Goal: Book appointment/travel/reservation

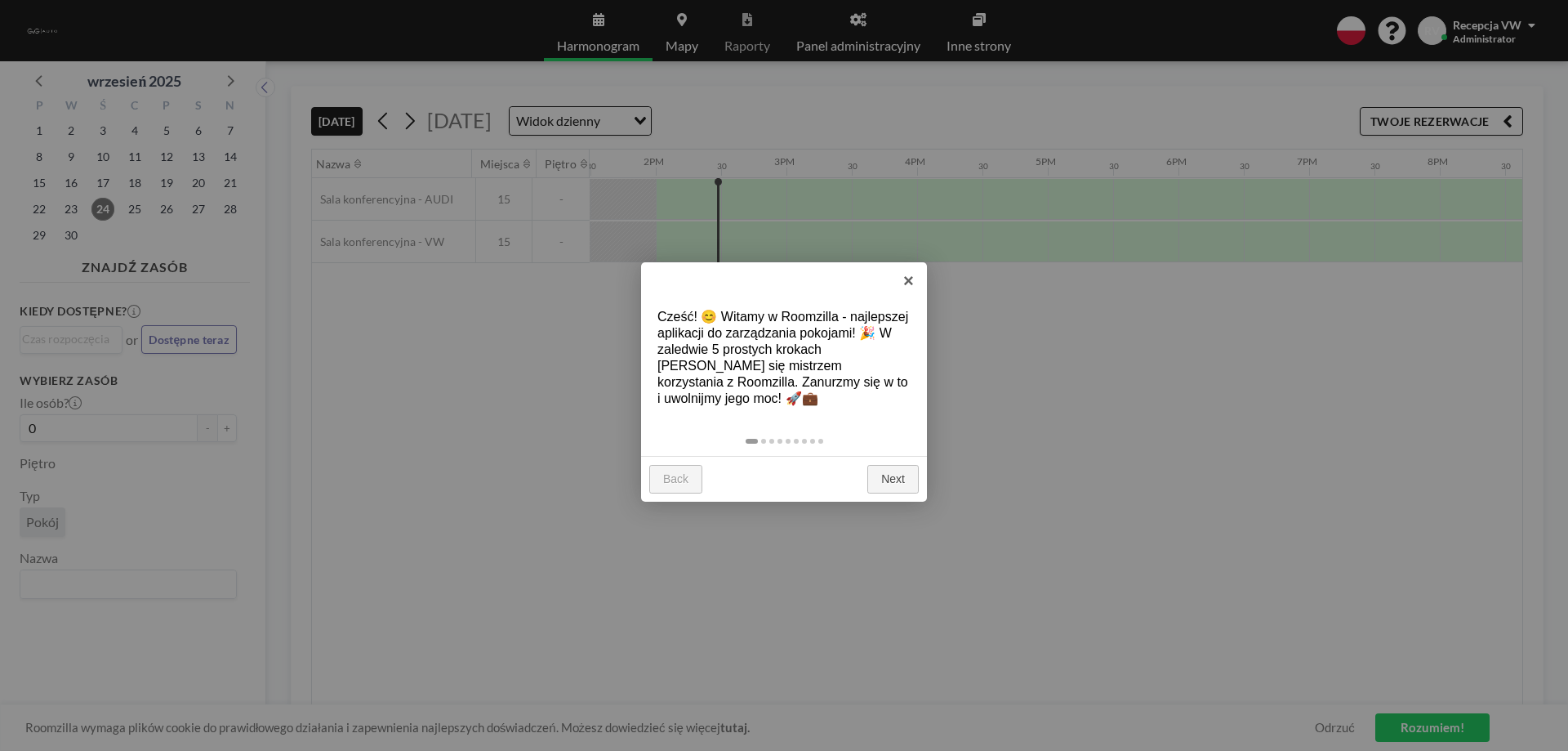
scroll to position [0, 1764]
click at [911, 285] on link "×" at bounding box center [908, 280] width 37 height 37
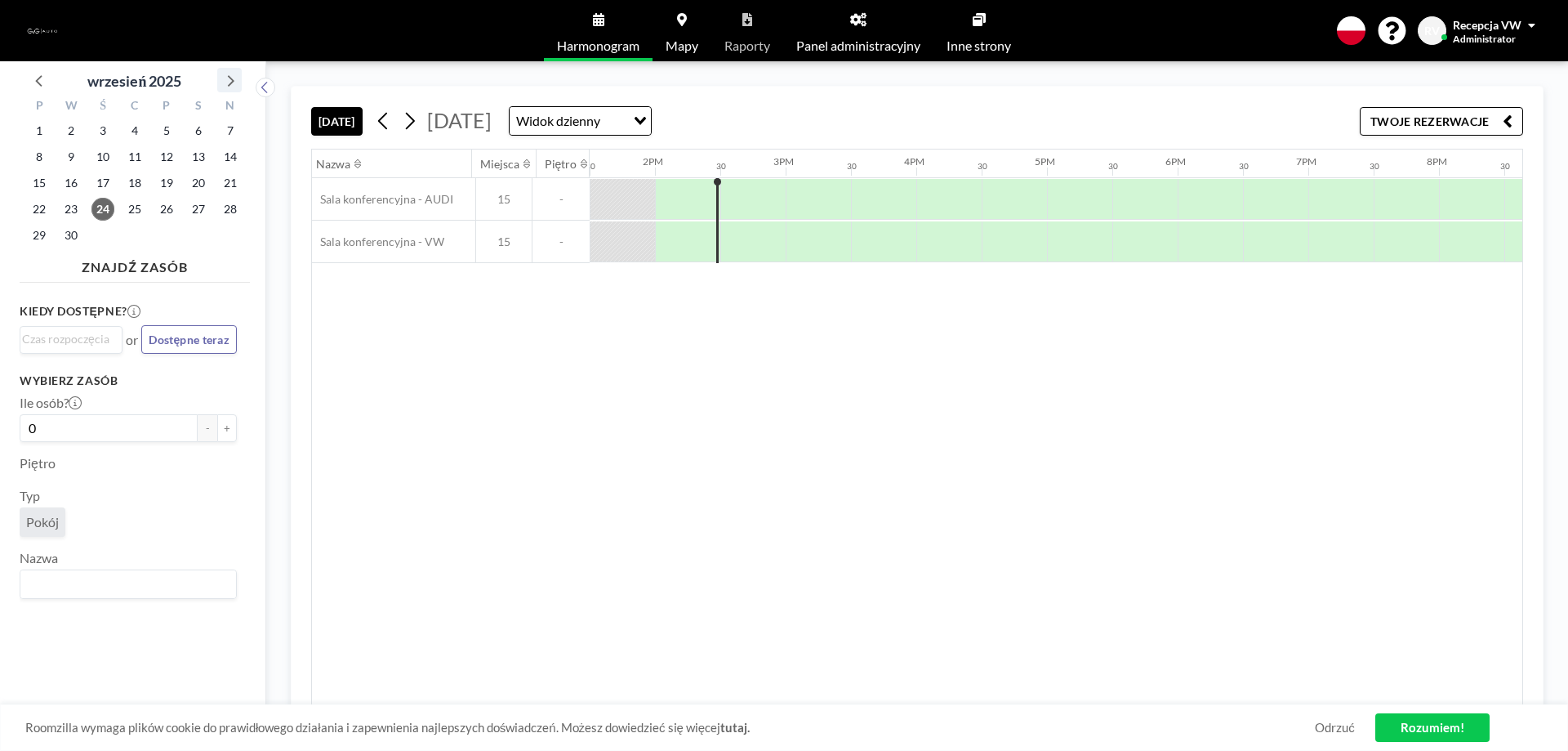
click at [232, 86] on icon at bounding box center [229, 80] width 21 height 21
click at [40, 158] on span "6" at bounding box center [39, 156] width 23 height 23
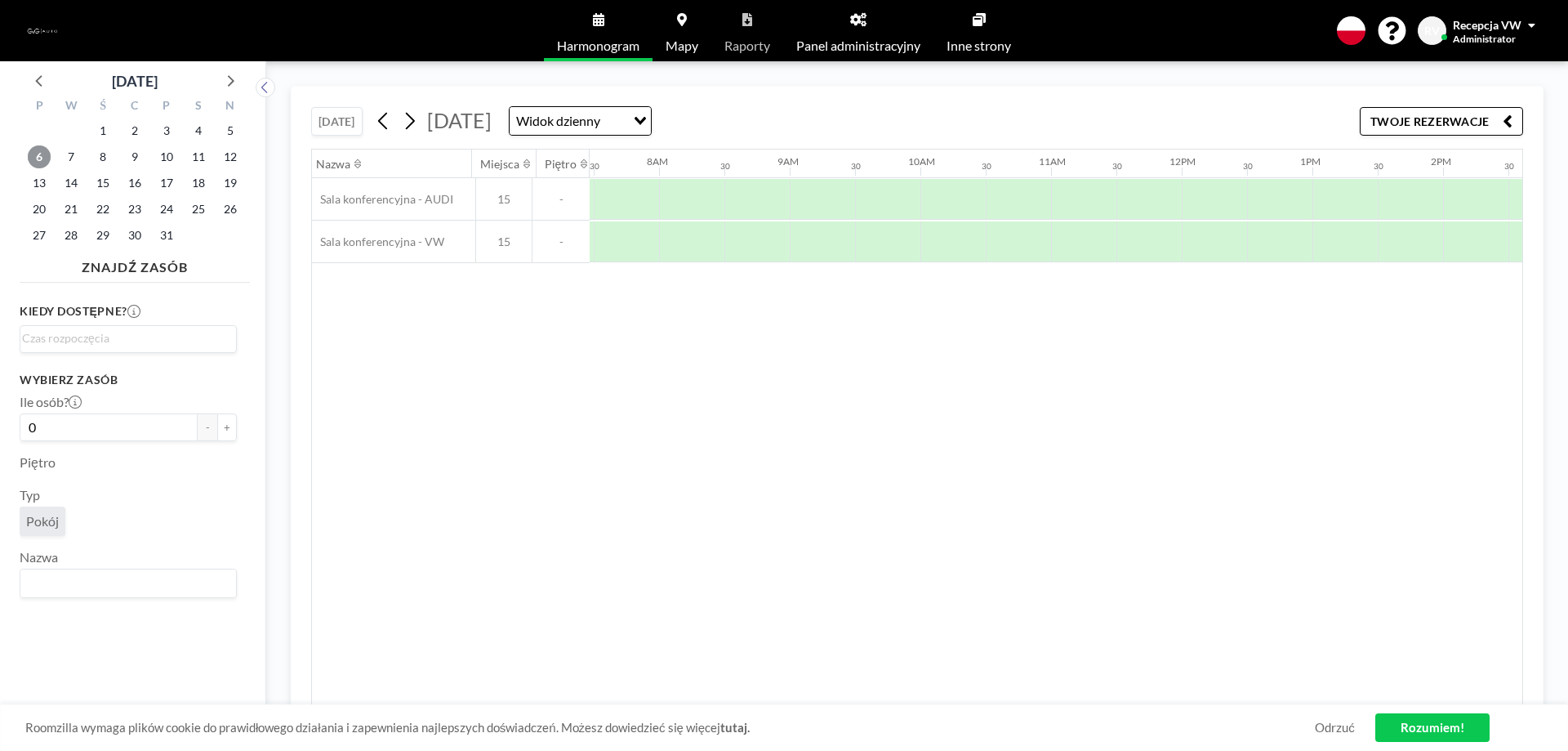
scroll to position [0, 980]
drag, startPoint x: 48, startPoint y: 156, endPoint x: 97, endPoint y: 155, distance: 49.0
click at [97, 155] on div "P W Ś C P S N 29 30 1 2 3 4 5 6 7 8 9 10 11 12 13 14 15 16 17 18 19 20 21 22 23…" at bounding box center [134, 172] width 231 height 160
click at [40, 158] on span "6" at bounding box center [39, 156] width 23 height 23
click at [102, 155] on span "8" at bounding box center [103, 156] width 23 height 23
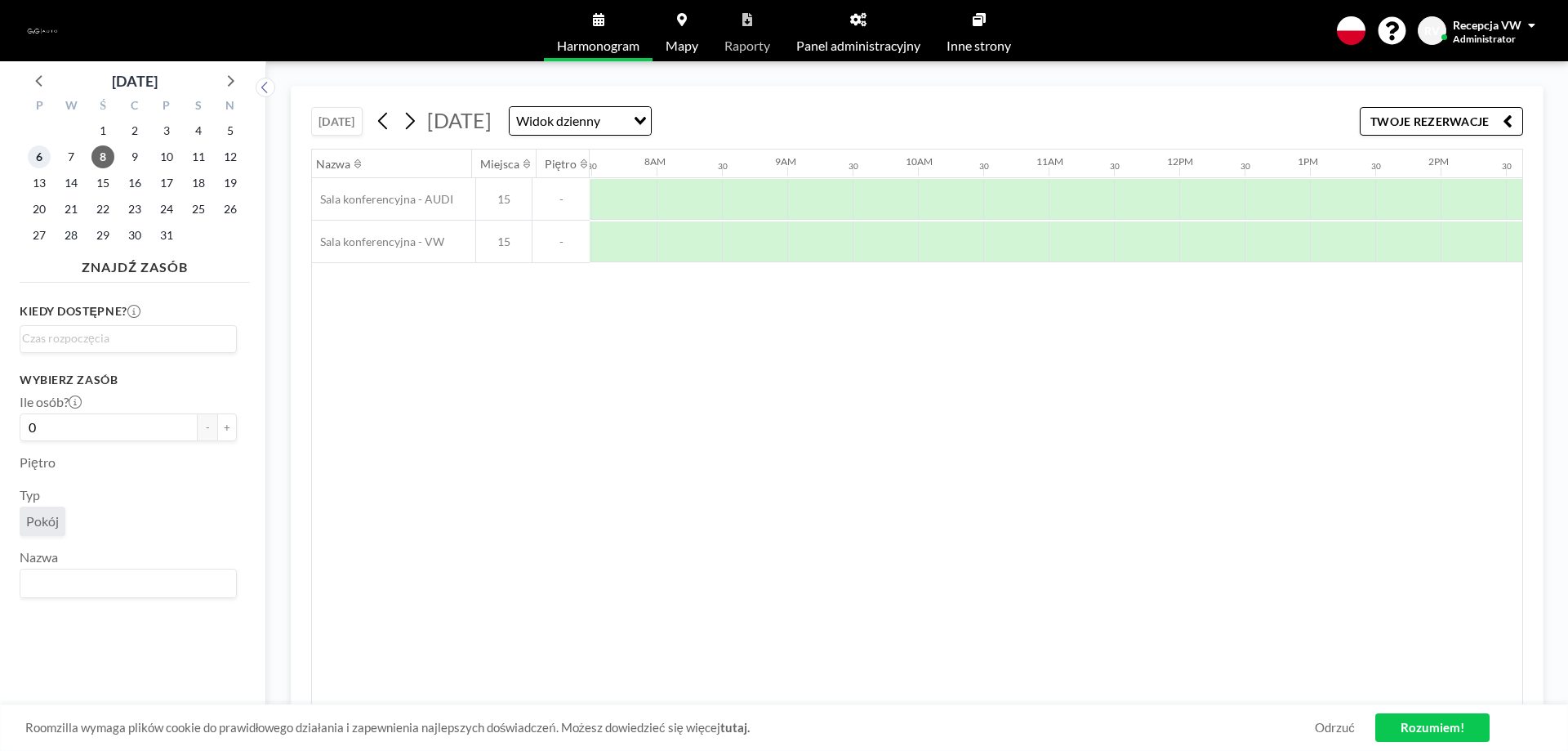
click at [39, 158] on span "6" at bounding box center [39, 156] width 23 height 23
click at [1309, 186] on div at bounding box center [1340, 199] width 65 height 40
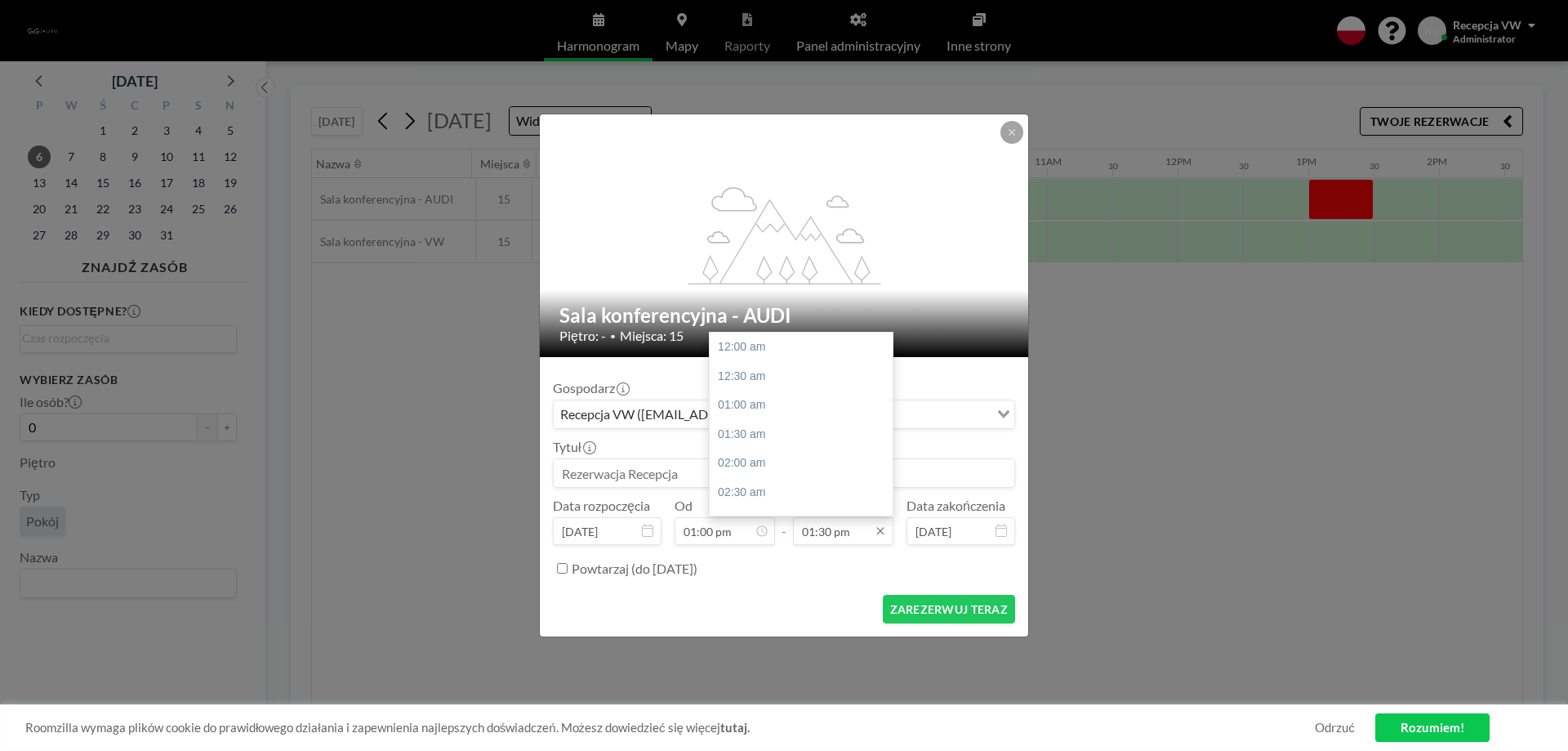
scroll to position [785, 0]
click at [871, 530] on input "01:30 pm" at bounding box center [843, 530] width 100 height 28
click at [812, 523] on input "01:30 pm" at bounding box center [843, 530] width 100 height 28
click at [754, 488] on div "04:00 pm" at bounding box center [805, 493] width 191 height 29
type input "04:00 pm"
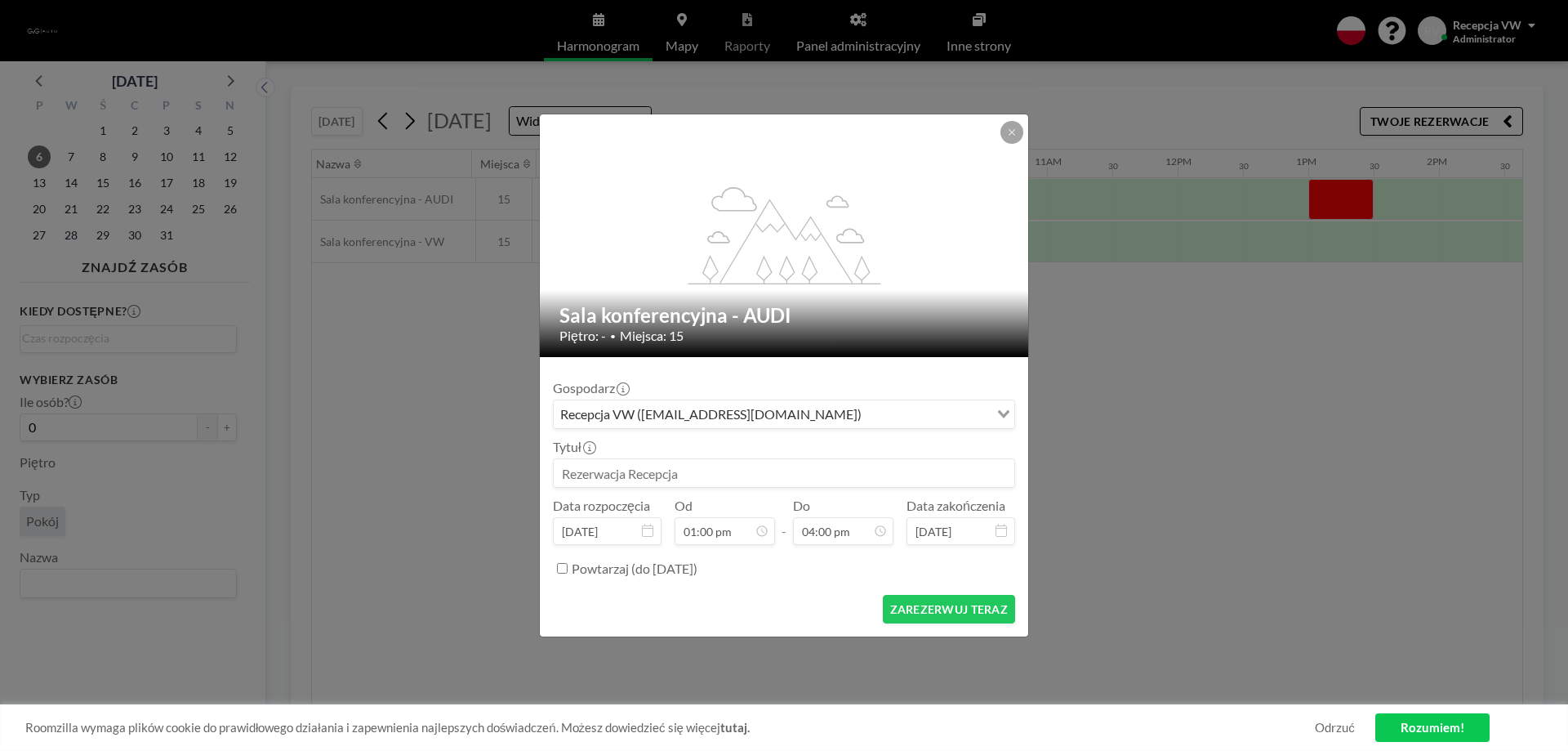
scroll to position [930, 0]
click at [778, 474] on input at bounding box center [783, 472] width 460 height 28
click at [954, 602] on button "ZAREZERWUJ TERAZ" at bounding box center [949, 609] width 132 height 28
type input "Szkolenie"
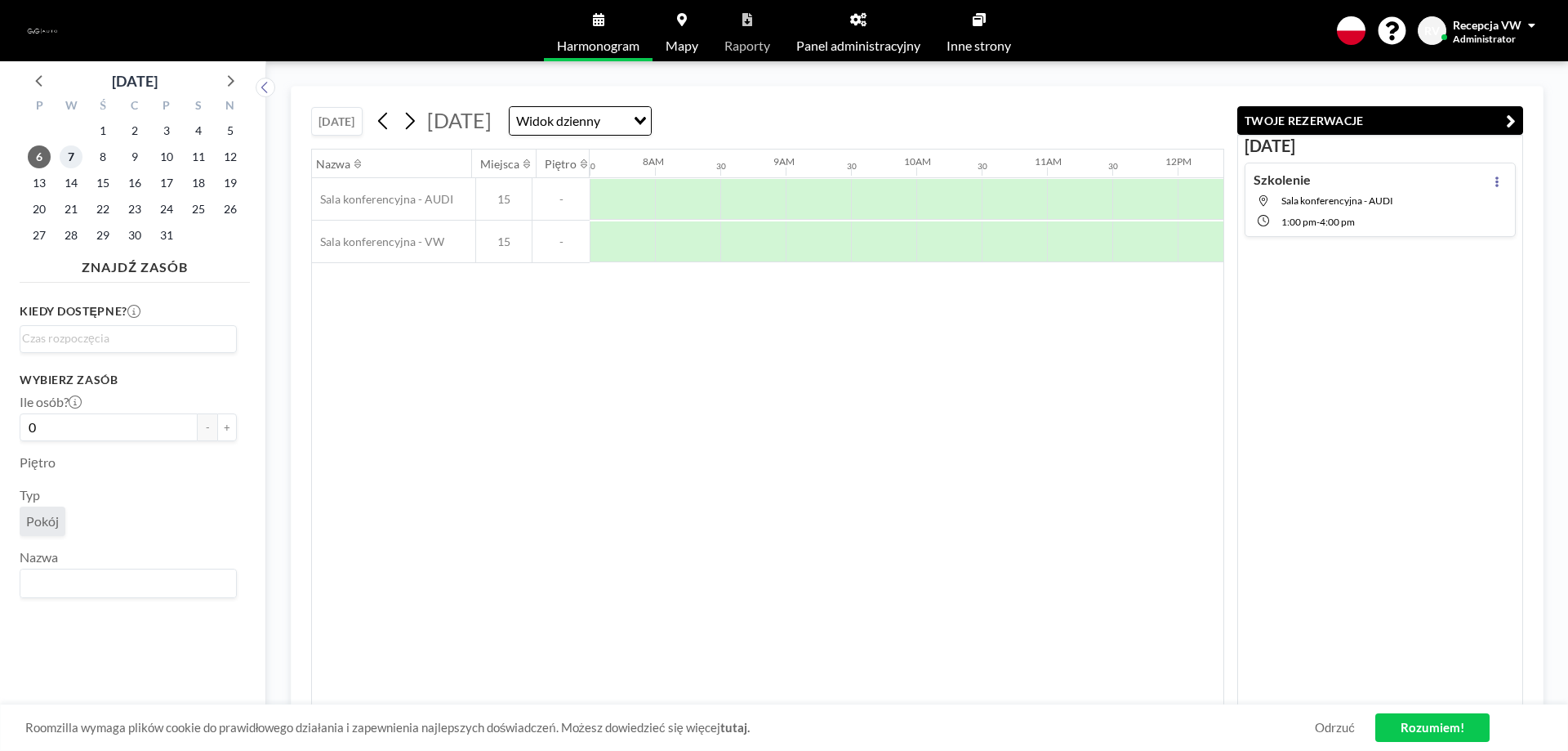
click at [74, 152] on span "7" at bounding box center [71, 156] width 23 height 23
click at [1434, 79] on div "[DATE] [DATE] Widok dzienny Loading... Nazwa Miejsca Piętro 12AM 30 1AM 30 2AM …" at bounding box center [917, 406] width 1301 height 689
click at [1403, 722] on link "Rozumiem!" at bounding box center [1432, 727] width 114 height 28
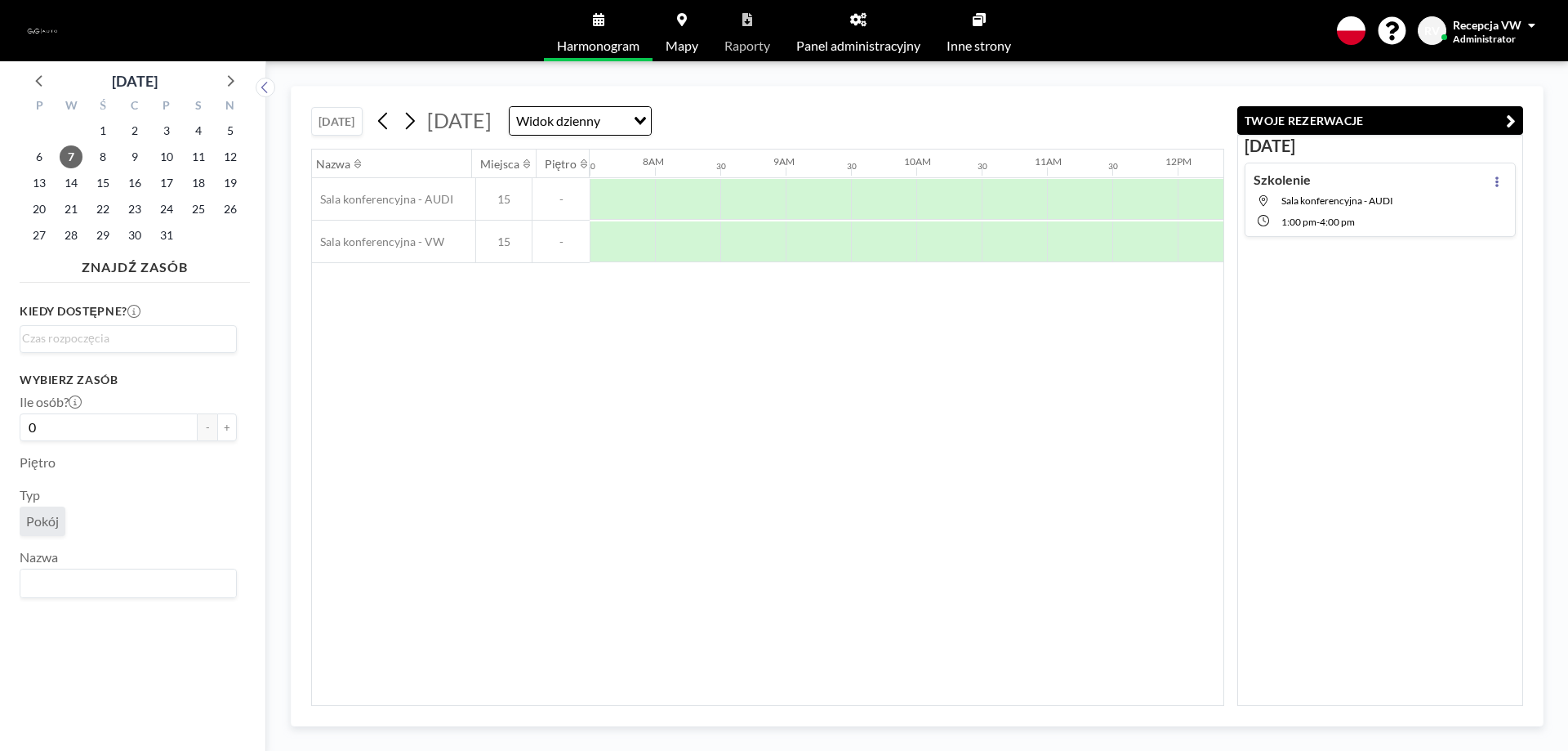
click at [1506, 121] on icon "button" at bounding box center [1510, 120] width 10 height 19
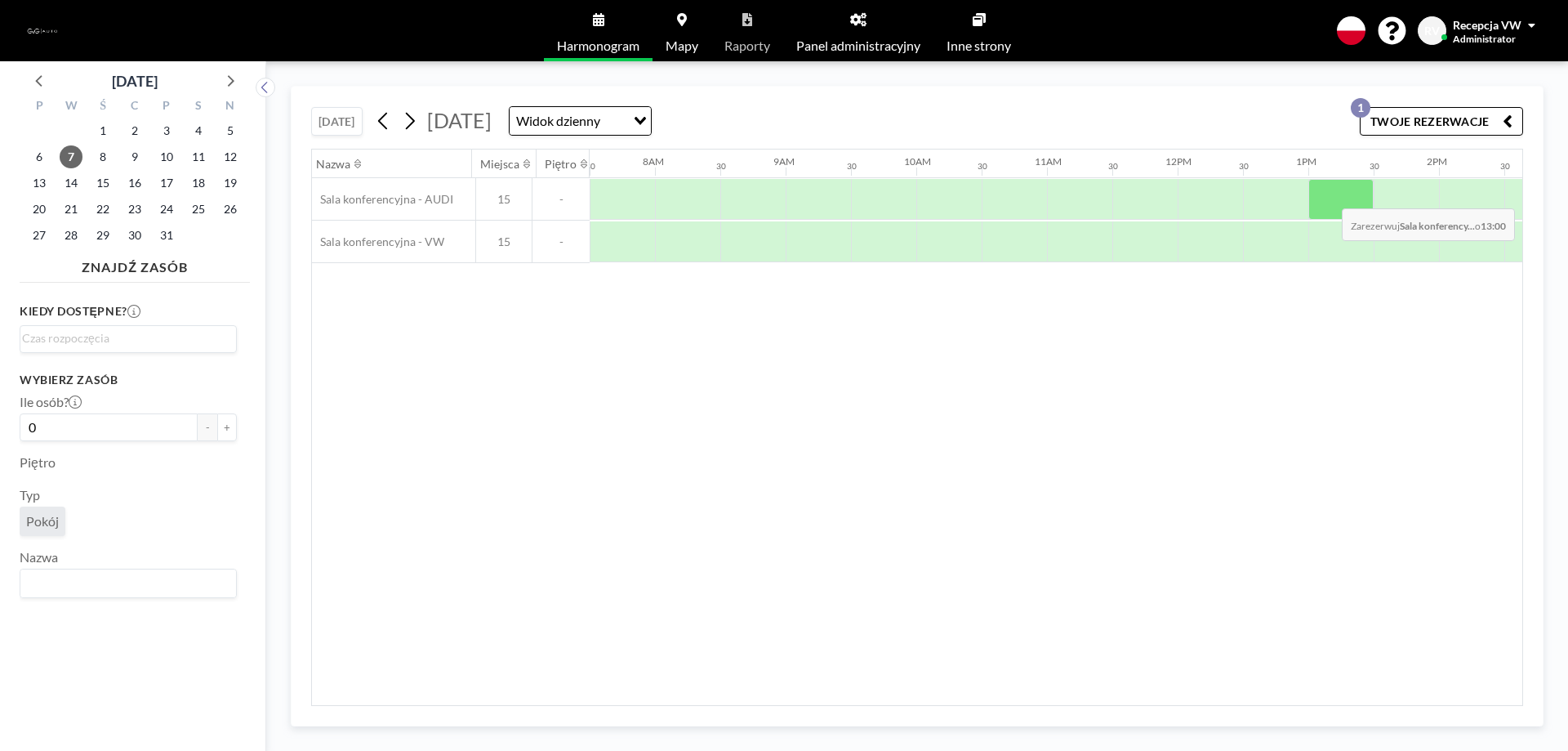
click at [1329, 196] on div at bounding box center [1340, 199] width 65 height 40
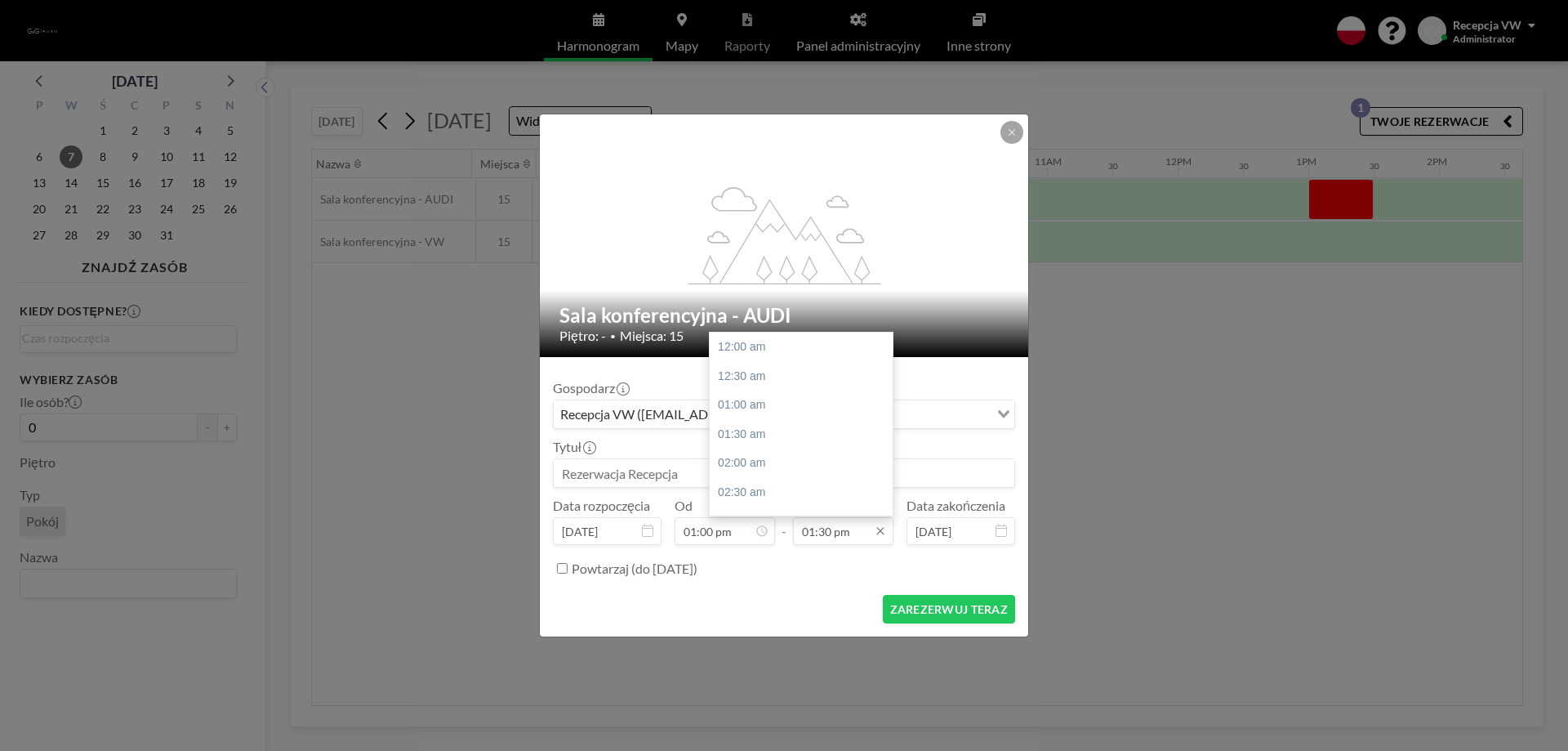
scroll to position [785, 0]
click at [771, 488] on div "04:00 pm" at bounding box center [805, 493] width 191 height 29
type input "04:00 pm"
click at [696, 471] on input at bounding box center [783, 472] width 460 height 28
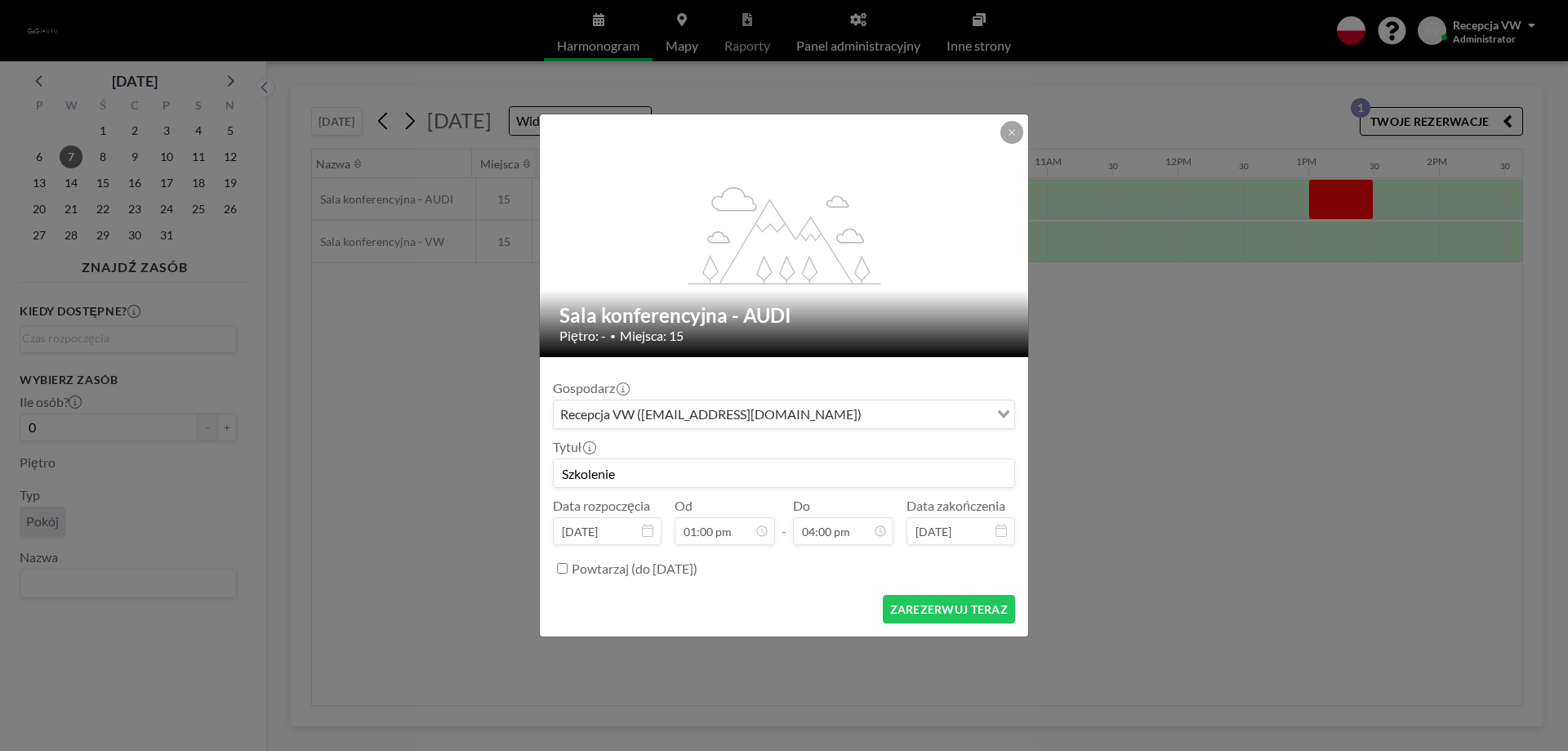
scroll to position [756, 0]
click at [919, 619] on button "ZAREZERWUJ TERAZ" at bounding box center [949, 609] width 132 height 28
type input "Szkolenie"
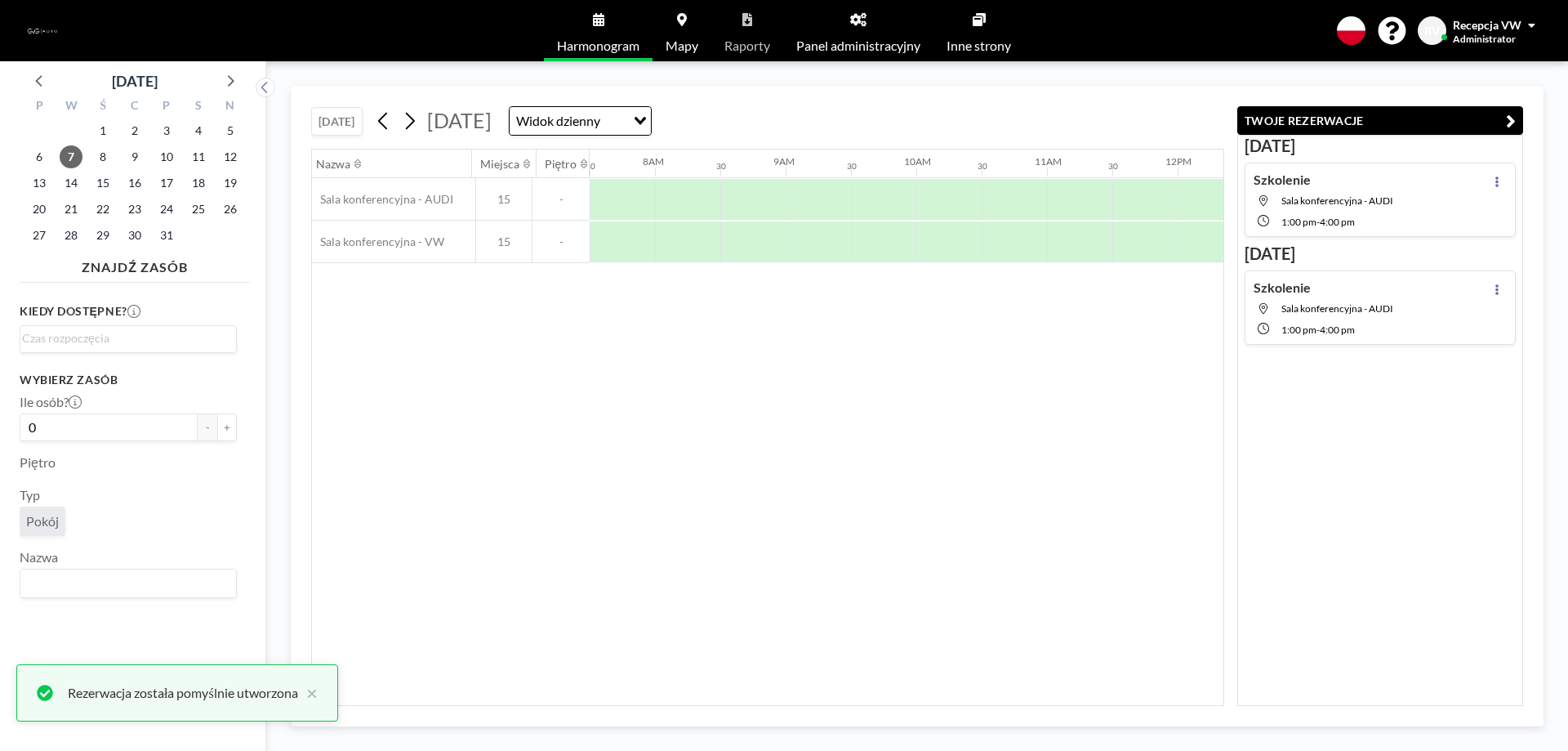
click at [1465, 194] on div "Szkolenie Sala konferencyjna - AUDI 1:00 PM - 4:00 PM" at bounding box center [1380, 199] width 271 height 74
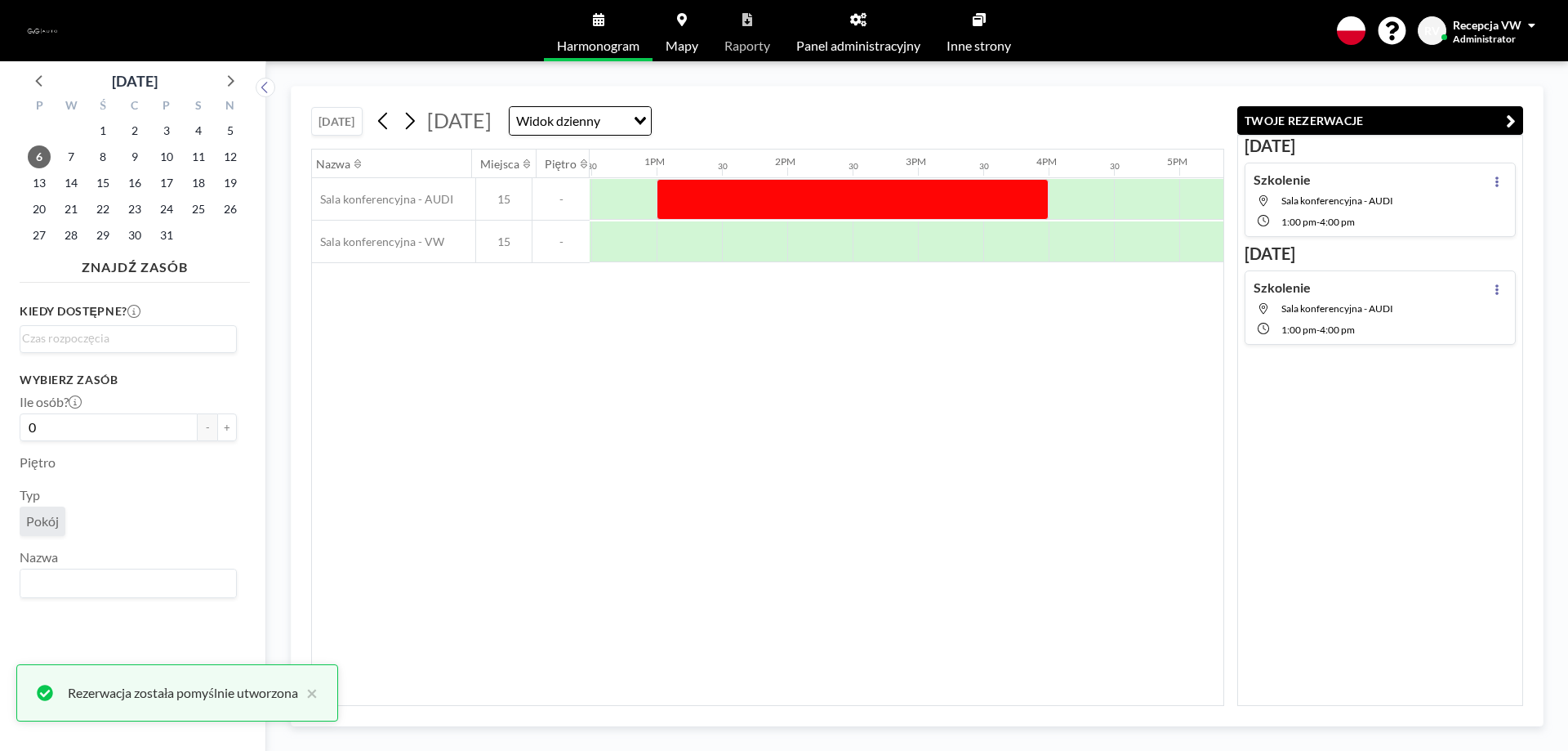
scroll to position [0, 1633]
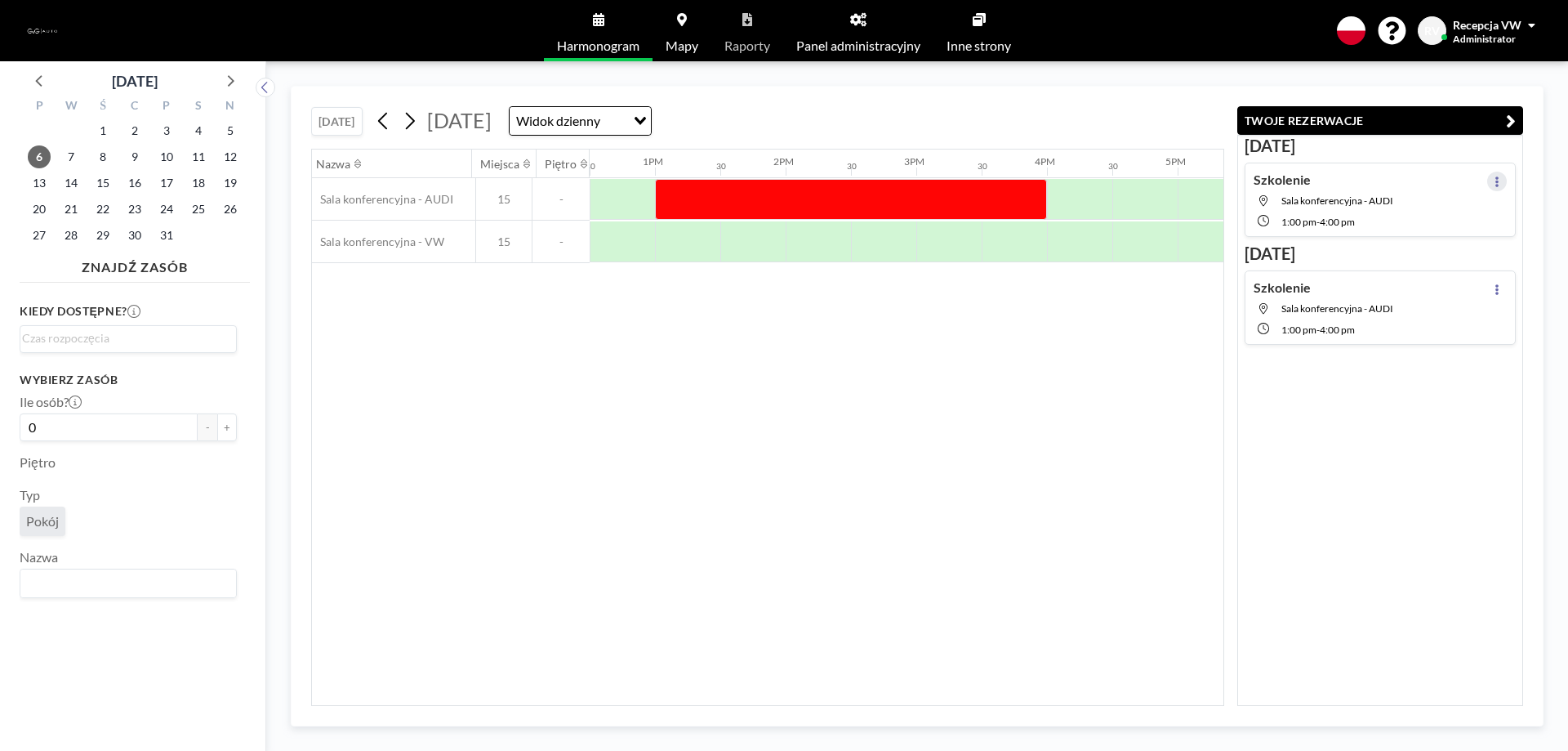
click at [1494, 184] on icon at bounding box center [1496, 182] width 6 height 11
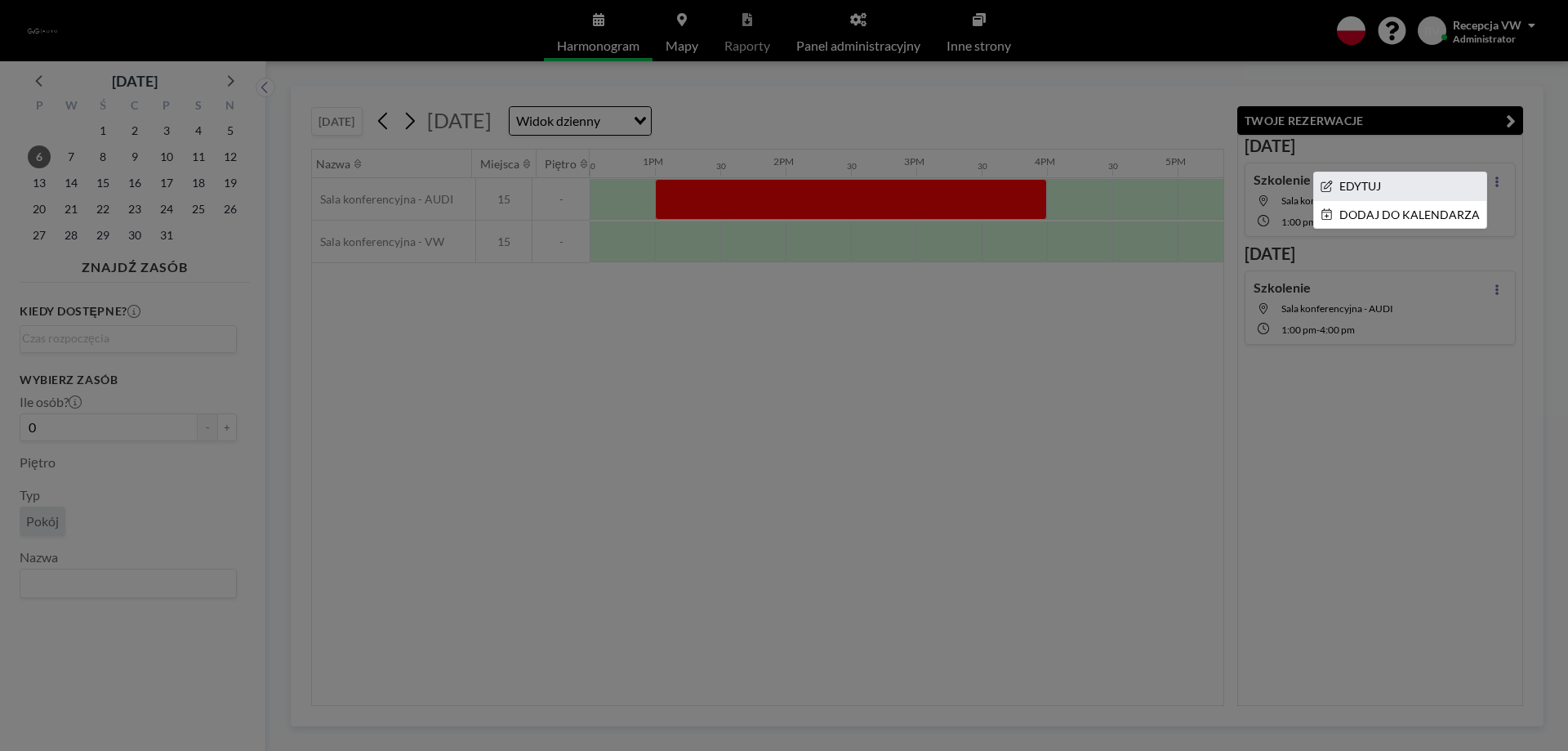
click at [1438, 182] on li "EDYTUJ" at bounding box center [1400, 186] width 172 height 28
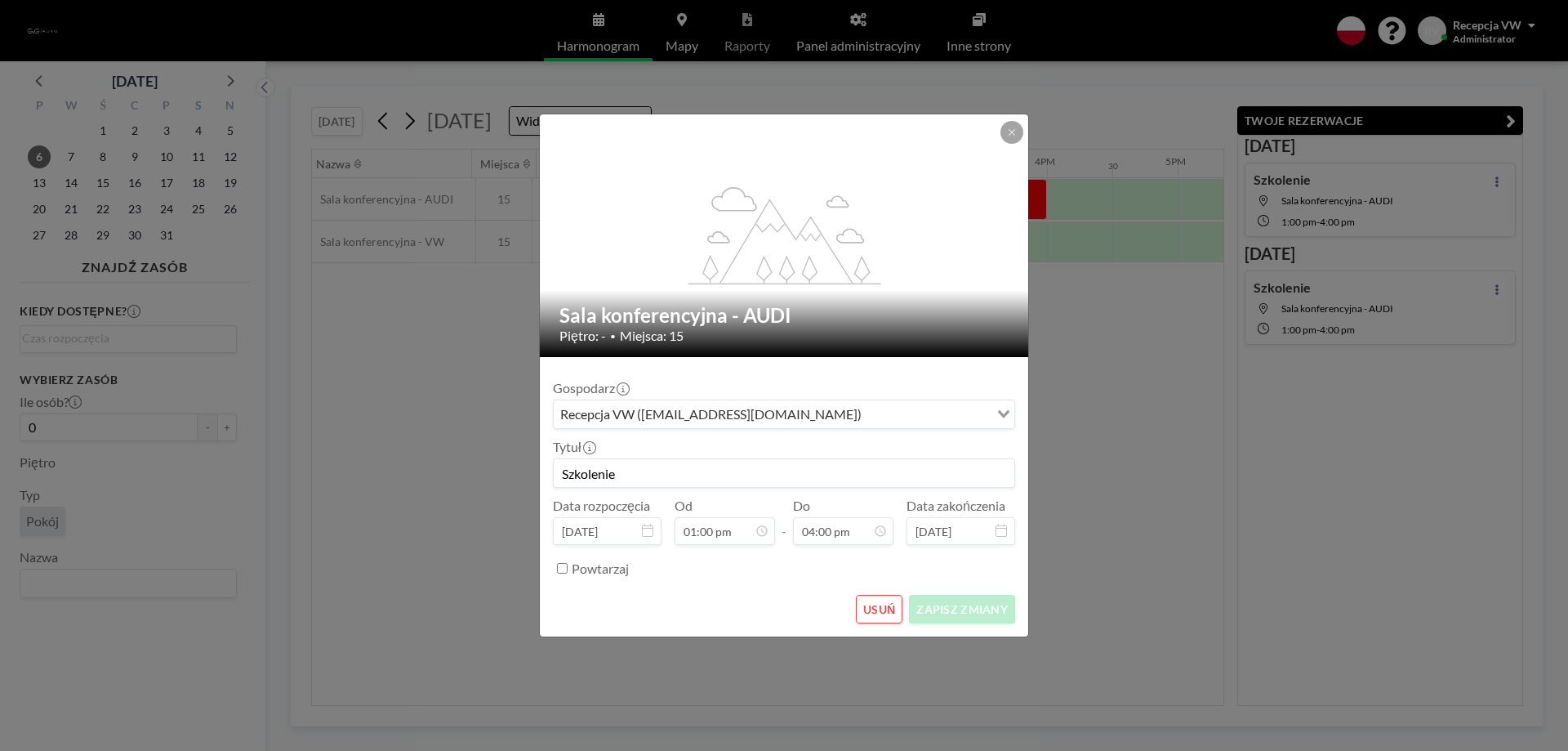
click at [864, 605] on button "USUŃ" at bounding box center [879, 609] width 47 height 28
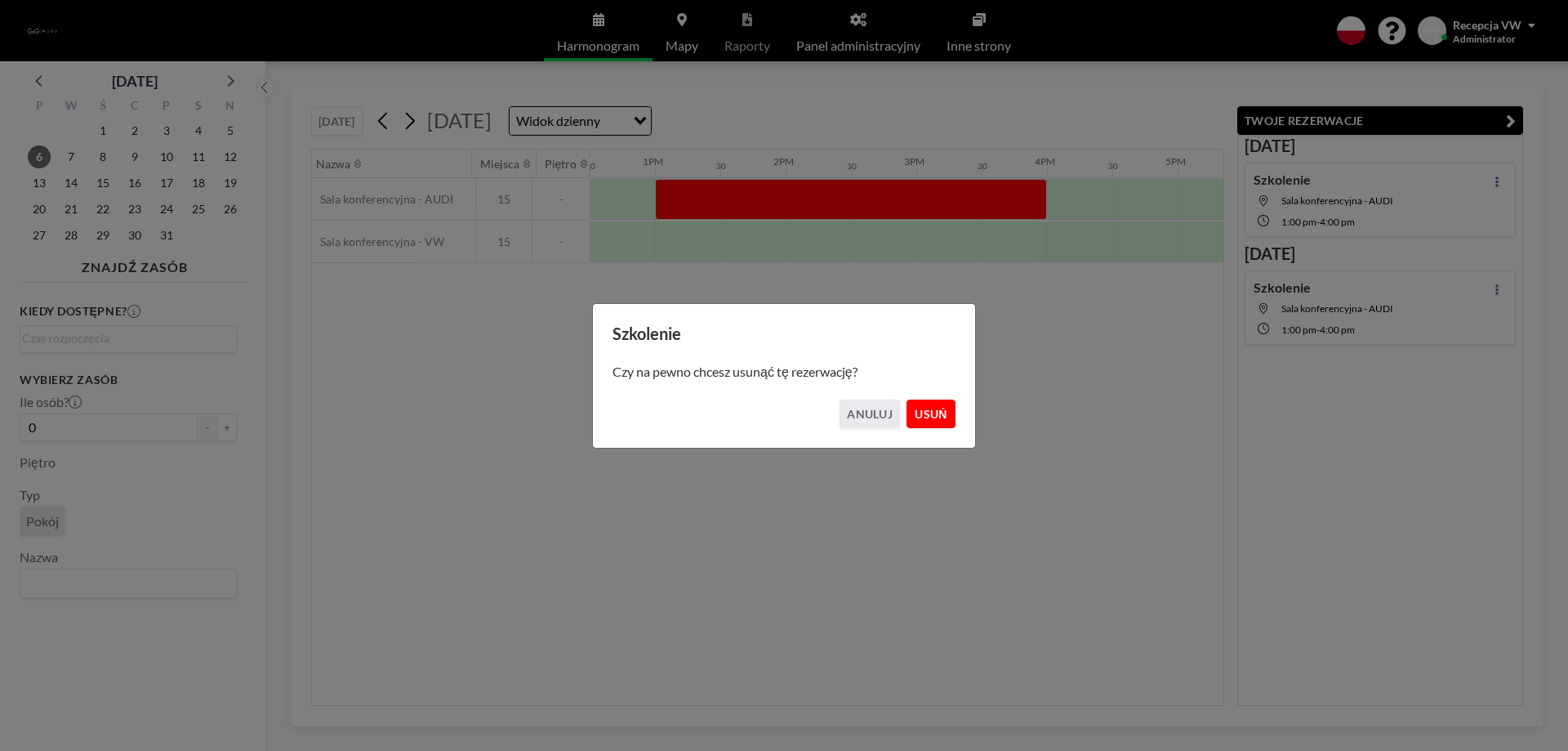
click at [914, 424] on button "USUŃ" at bounding box center [930, 413] width 49 height 28
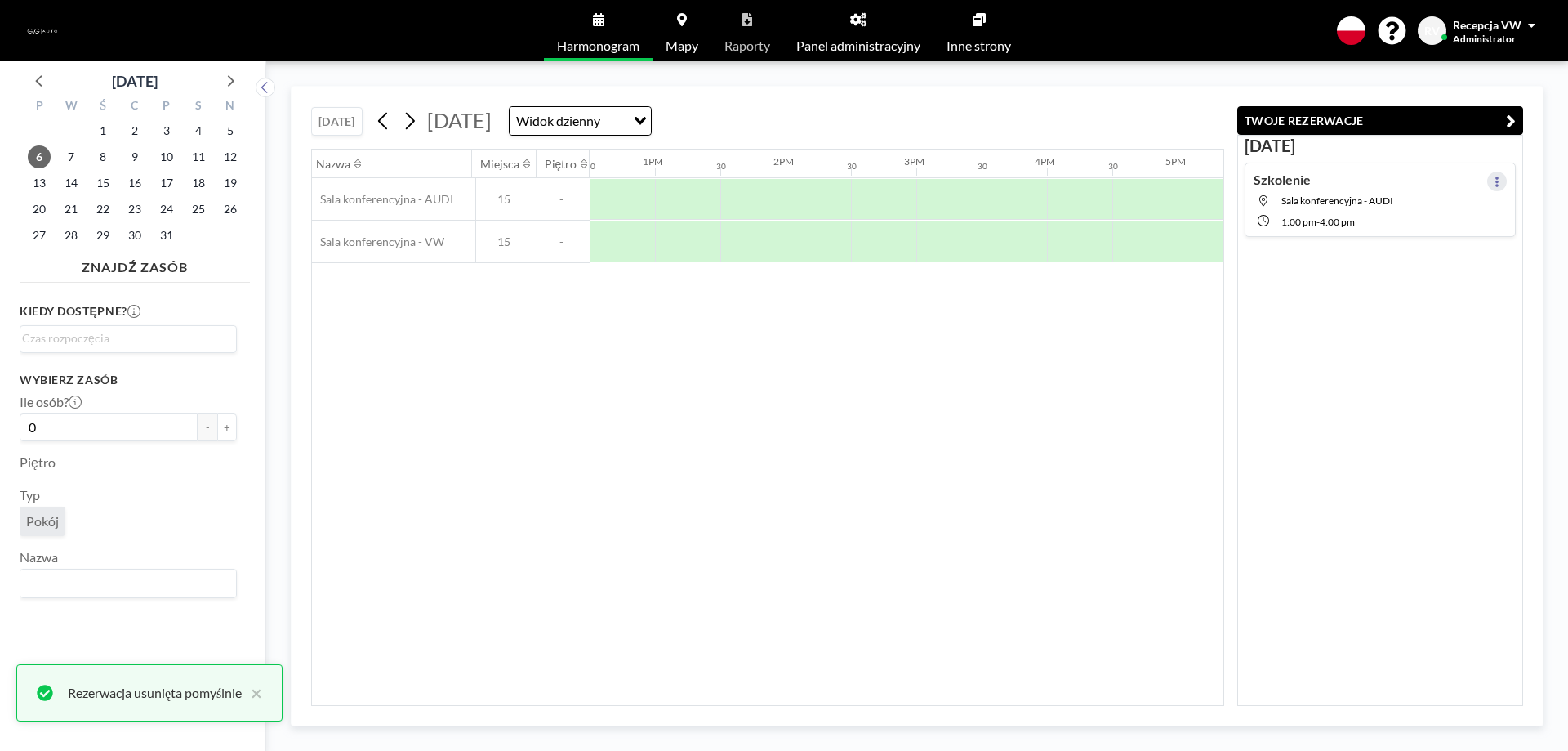
click at [1492, 181] on button at bounding box center [1496, 181] width 19 height 19
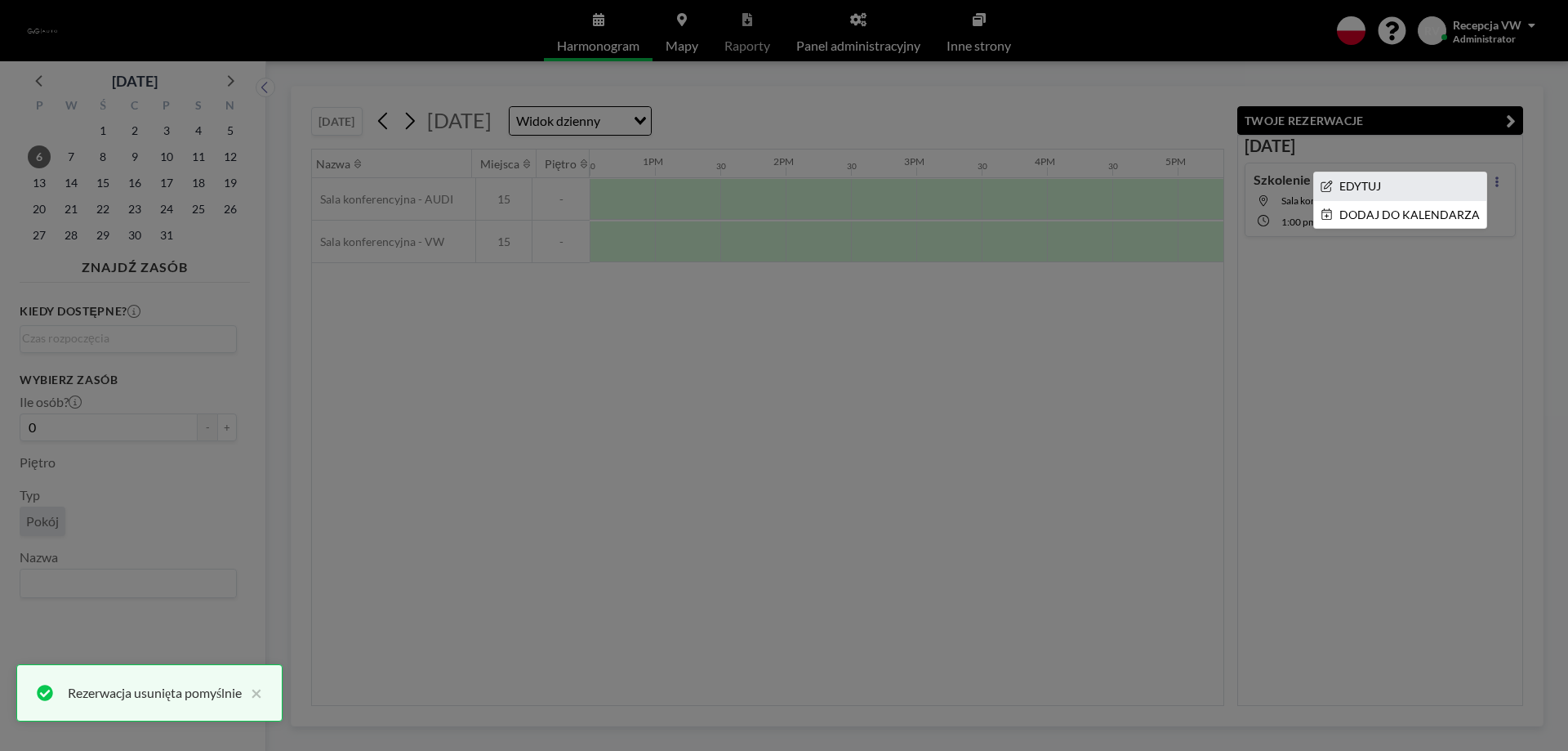
click at [1363, 193] on li "EDYTUJ" at bounding box center [1400, 186] width 172 height 28
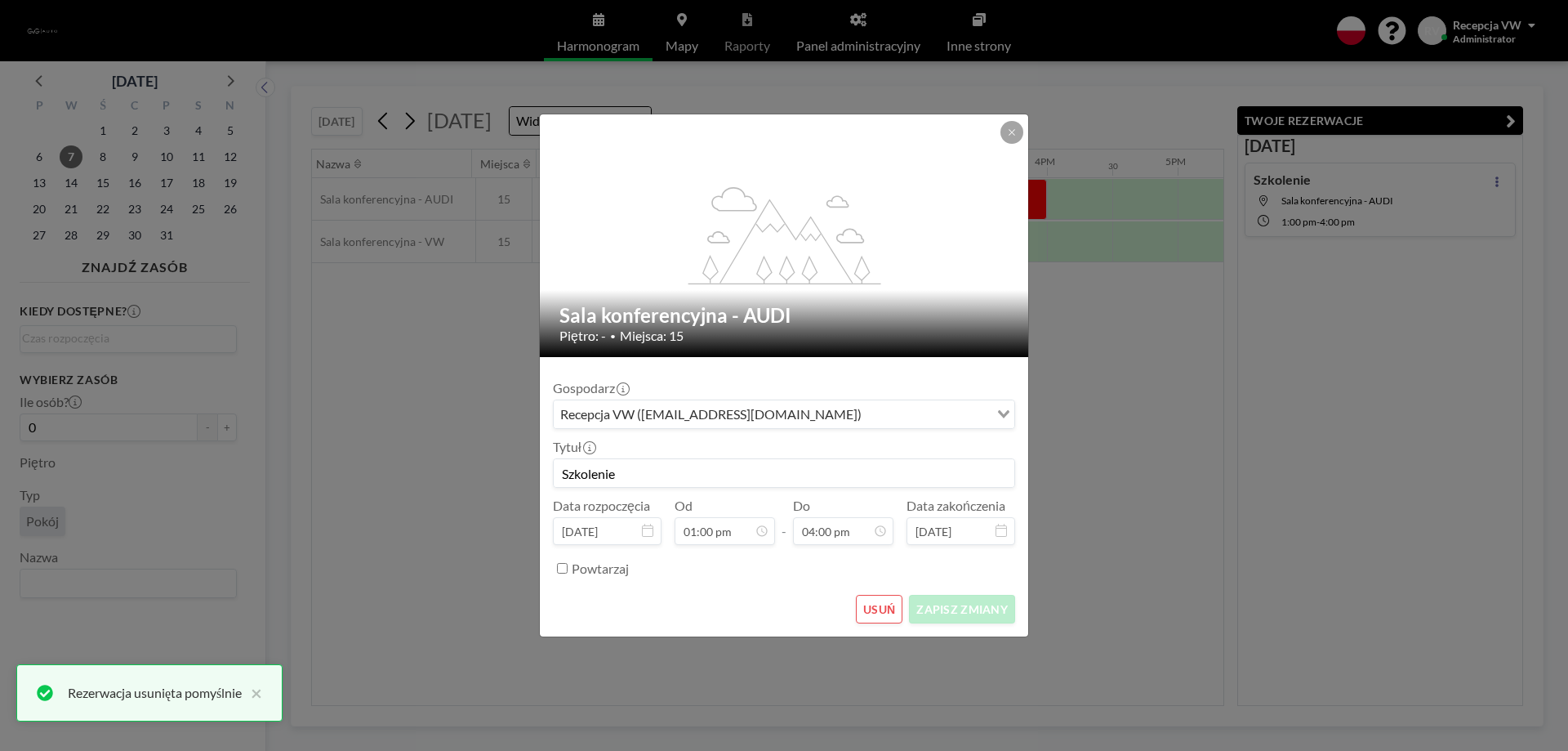
click at [884, 607] on button "USUŃ" at bounding box center [879, 609] width 47 height 28
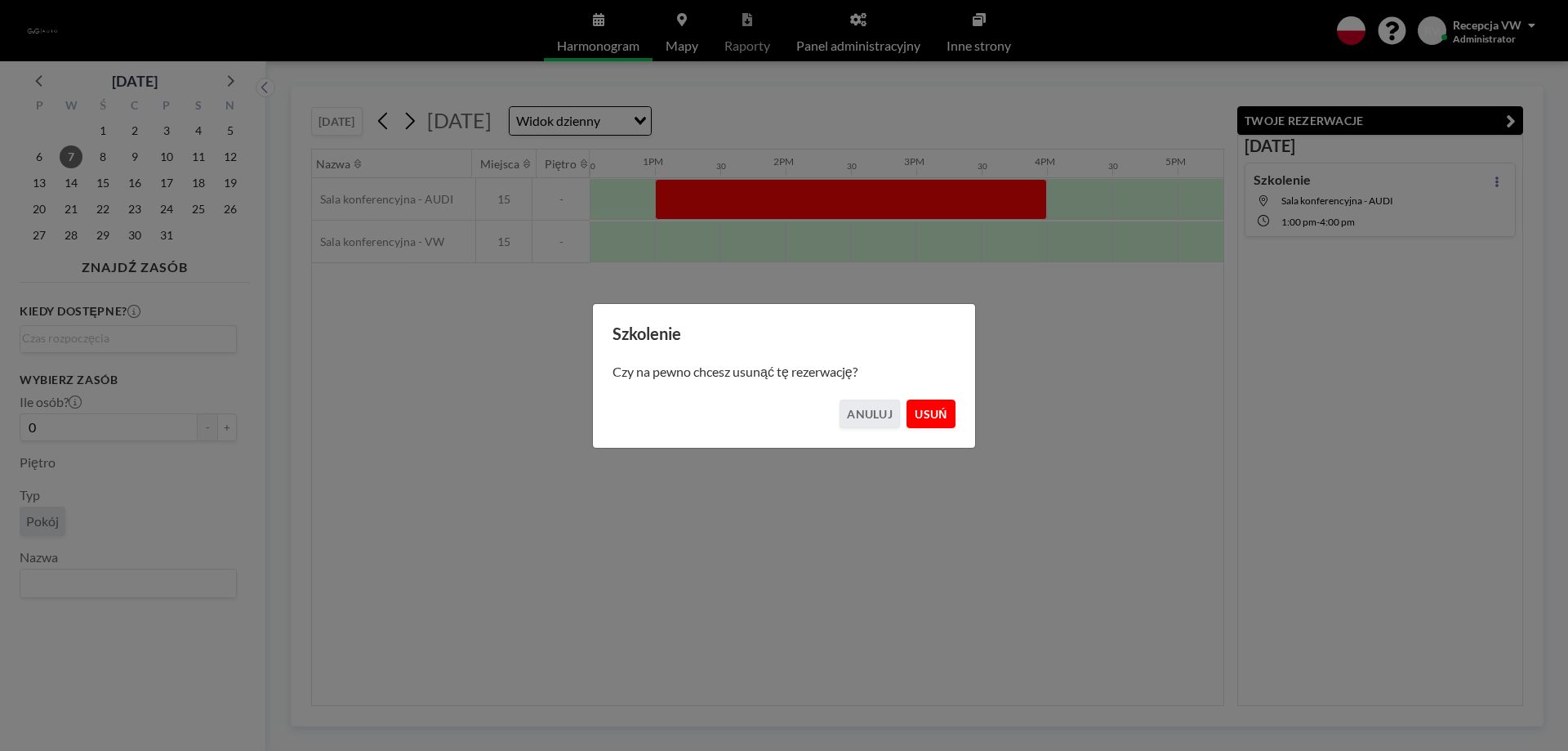
click at [944, 412] on button "USUŃ" at bounding box center [930, 413] width 49 height 28
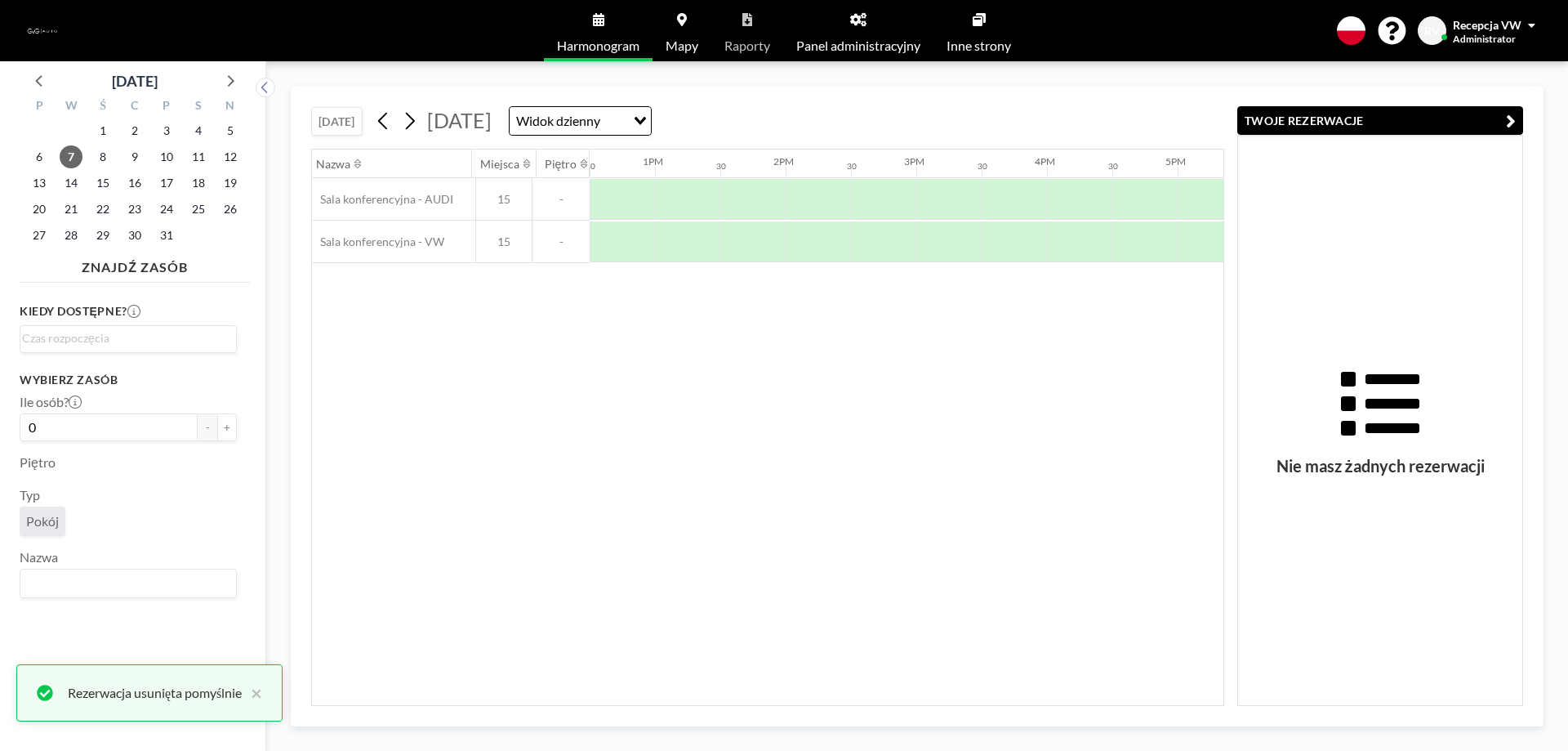
click at [1517, 116] on button "TWOJE REZERWACJE" at bounding box center [1380, 120] width 286 height 28
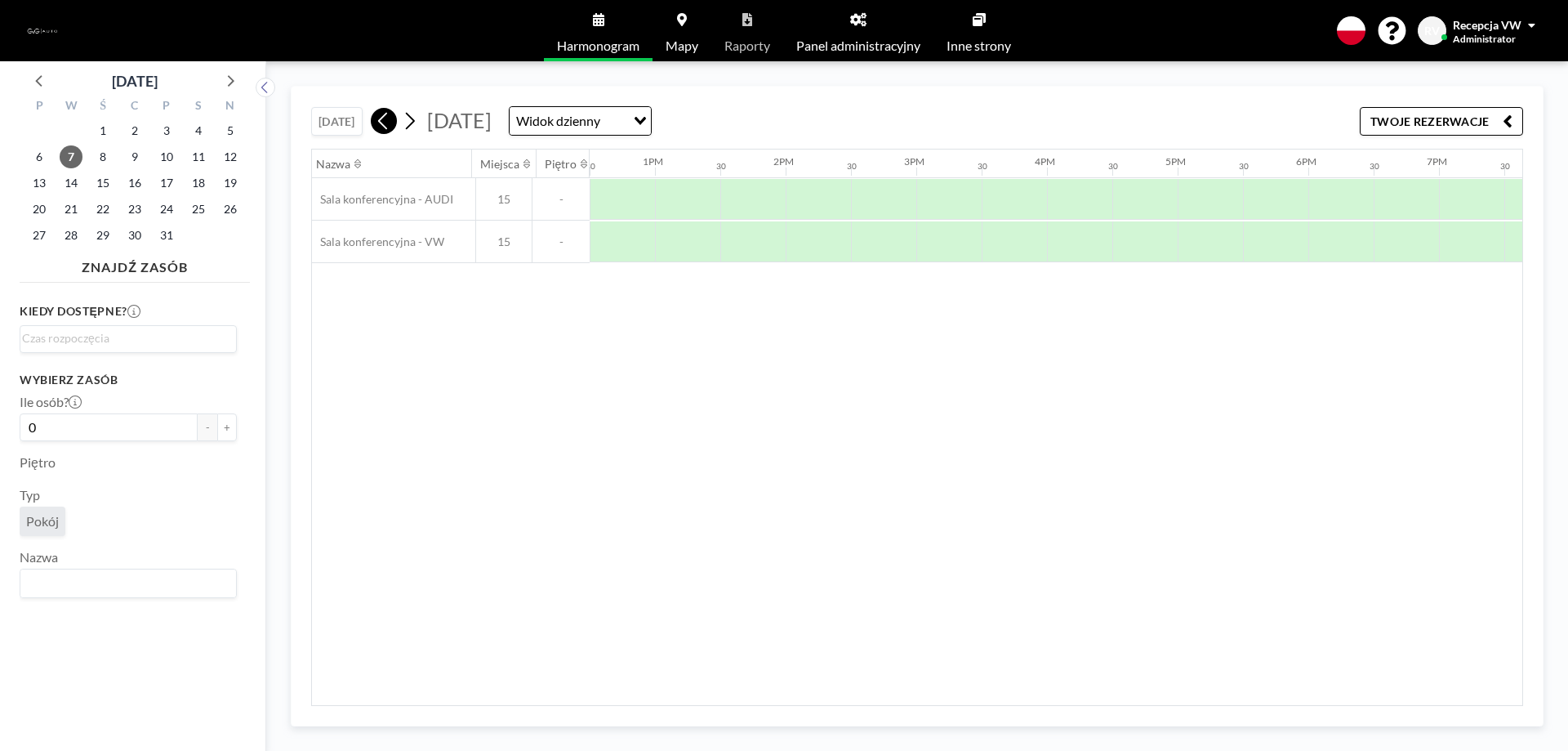
click at [376, 126] on icon at bounding box center [383, 120] width 16 height 25
click at [1328, 245] on div at bounding box center [1340, 242] width 65 height 40
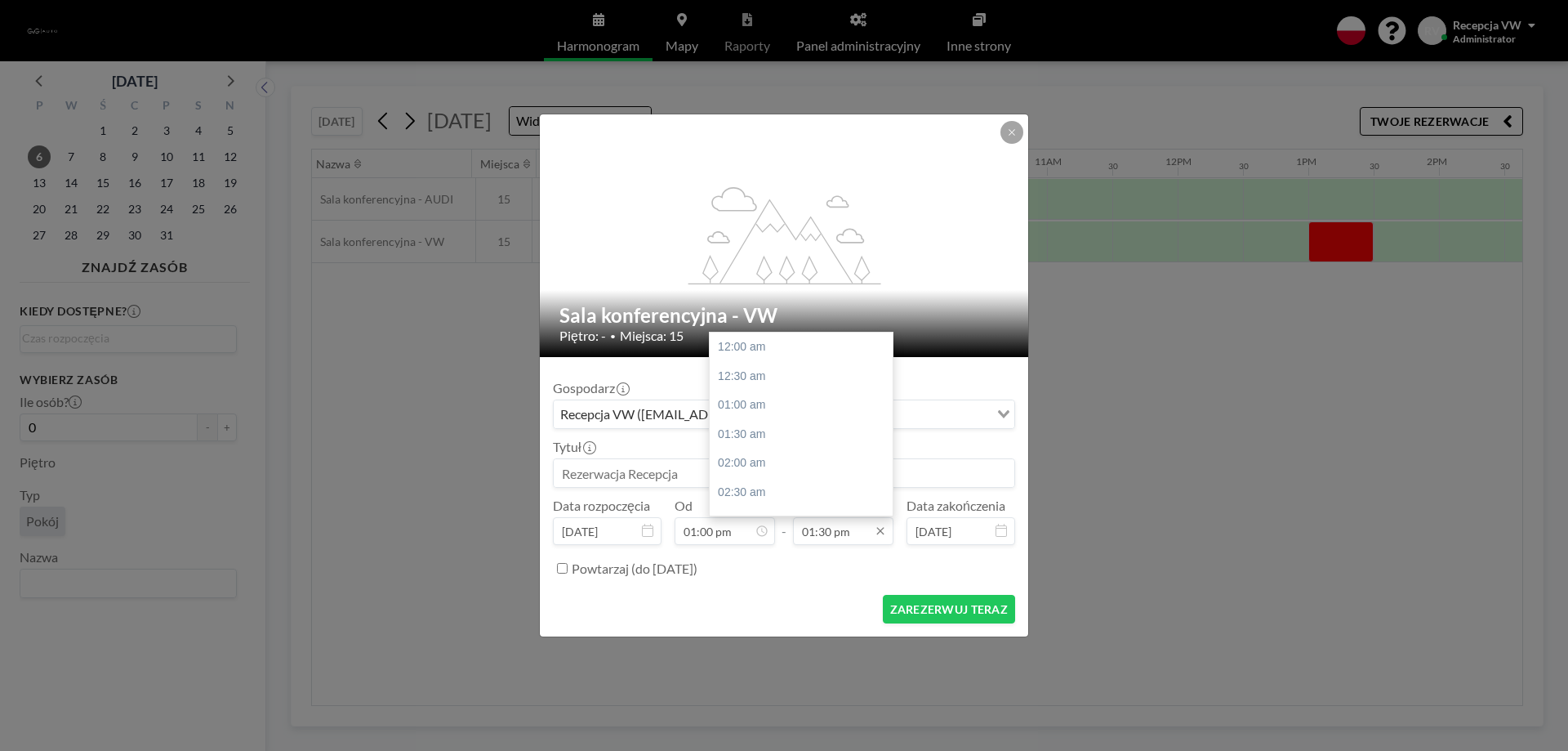
scroll to position [785, 0]
click at [866, 535] on input "01:30 pm" at bounding box center [843, 530] width 100 height 28
click at [757, 497] on div "04:00 pm" at bounding box center [805, 493] width 191 height 29
type input "04:00 pm"
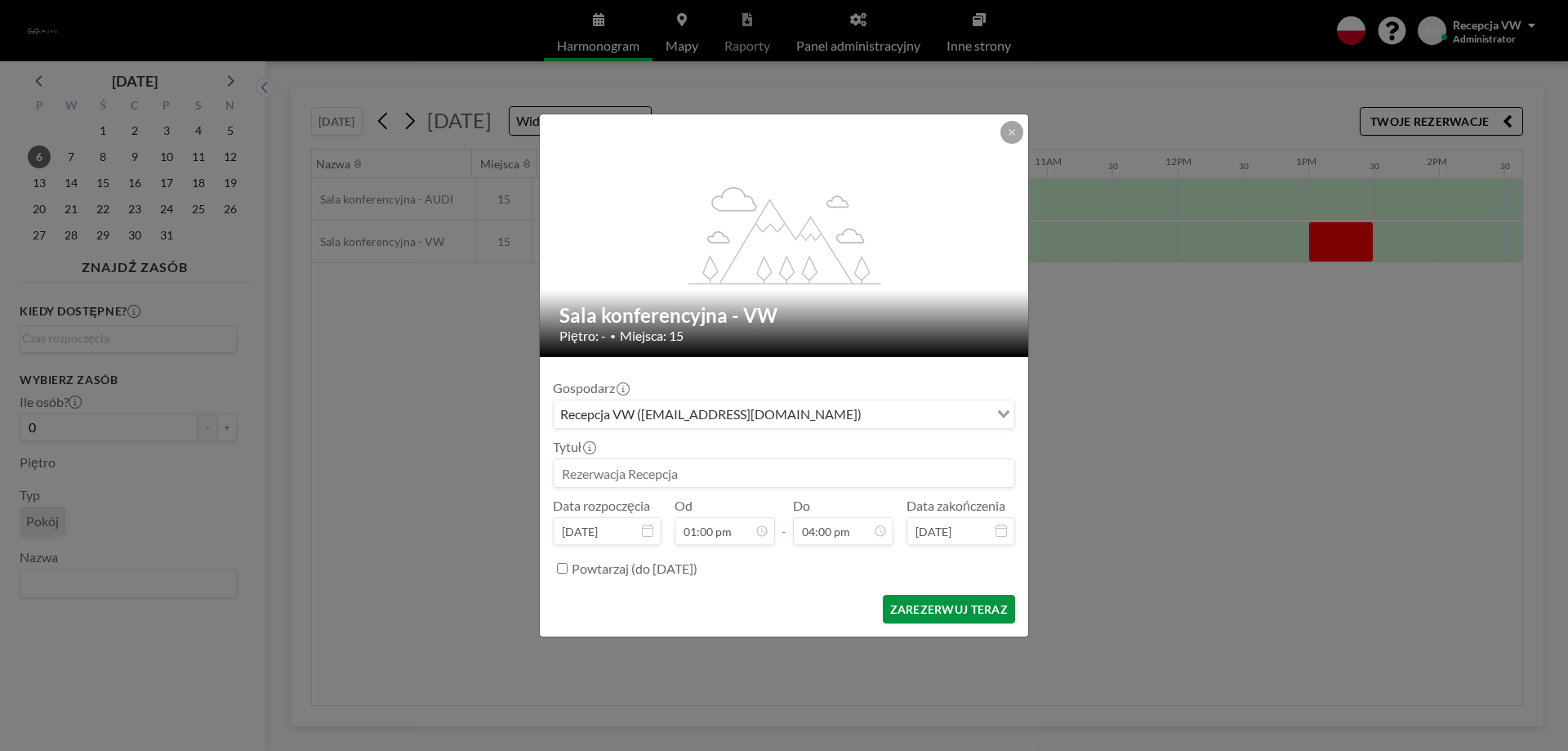
scroll to position [930, 0]
click at [960, 612] on button "ZAREZERWUJ TERAZ" at bounding box center [949, 609] width 132 height 28
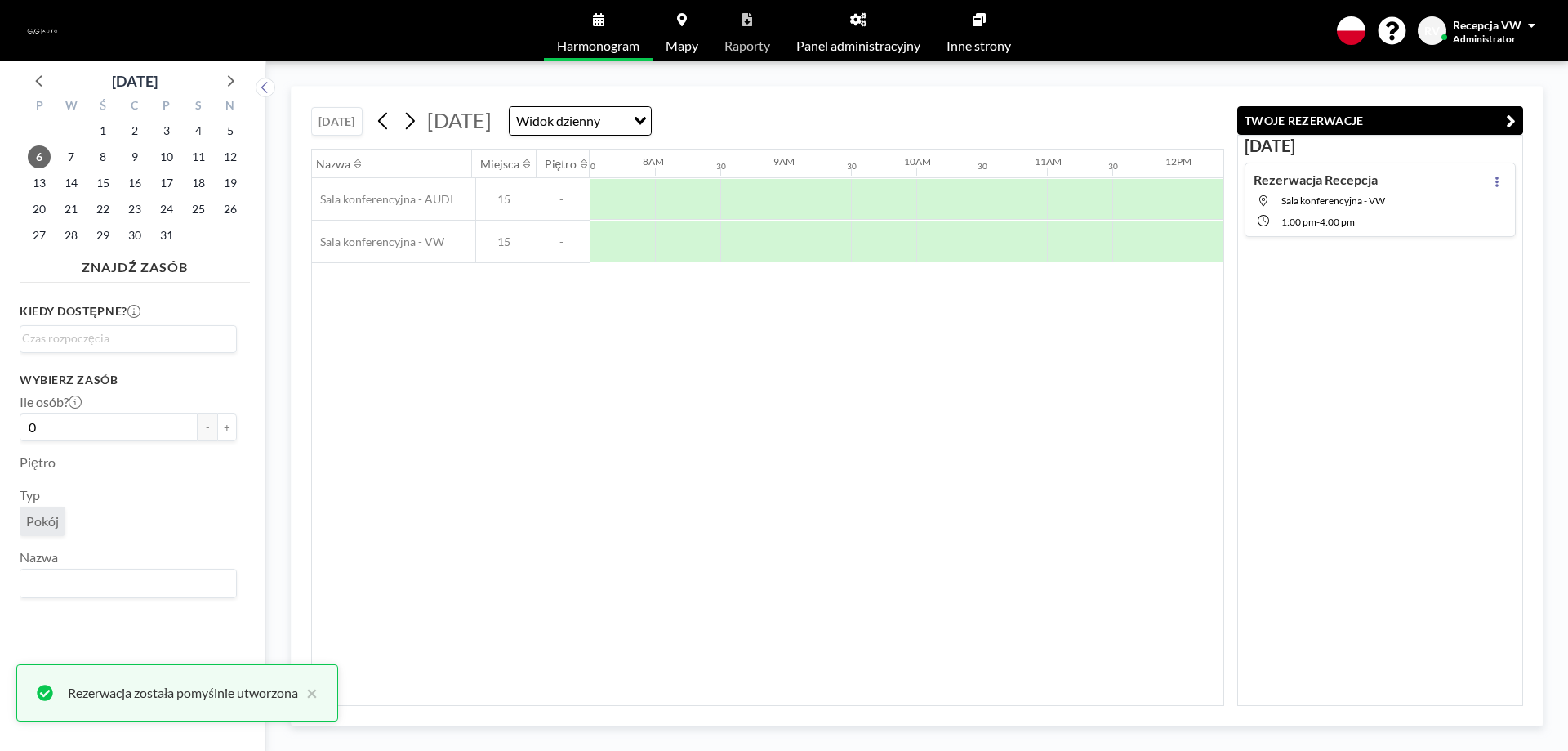
click at [1416, 188] on div "Rezerwacja Recepcja Sala konferencyjna - VW 1:00 PM - 4:00 PM" at bounding box center [1380, 199] width 271 height 74
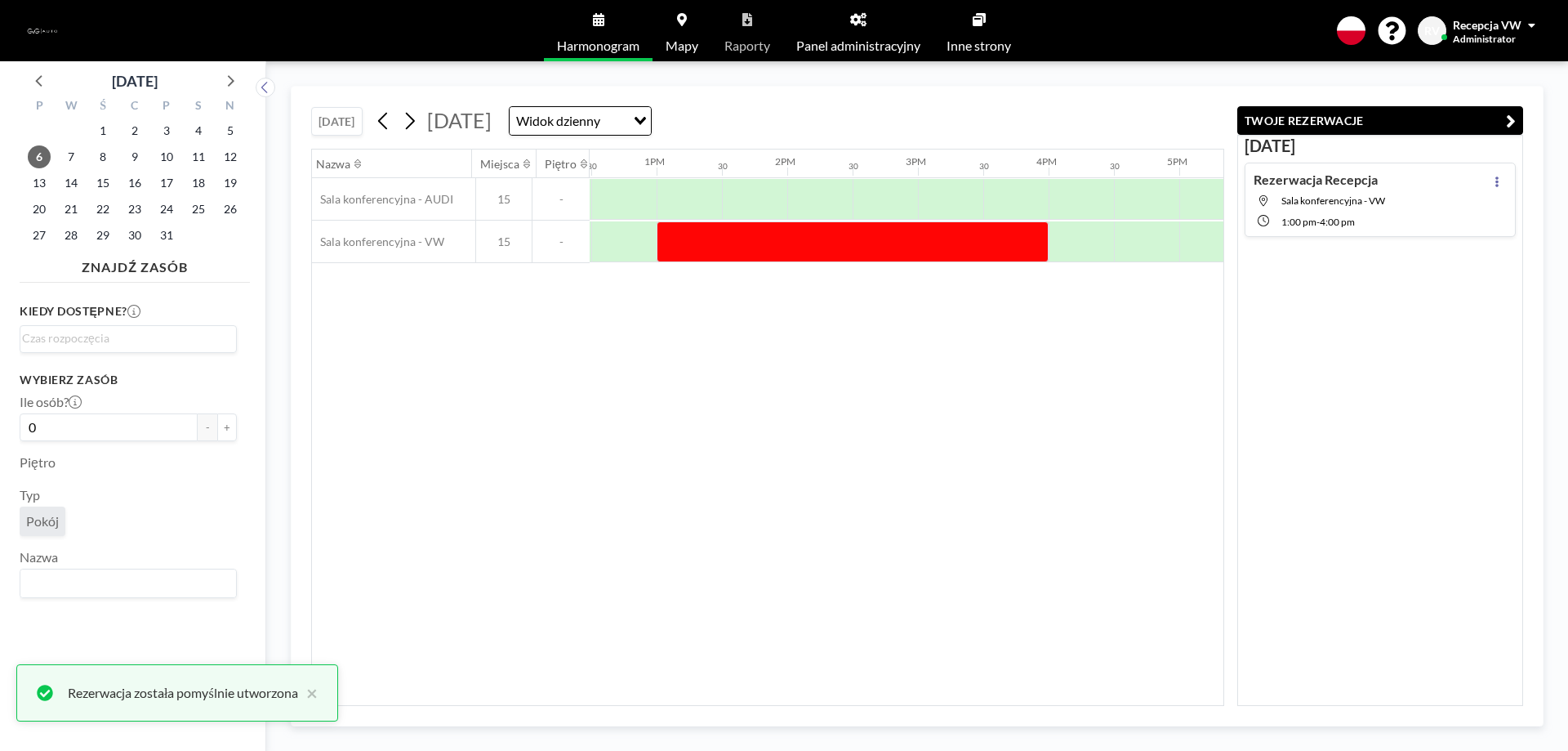
scroll to position [0, 1633]
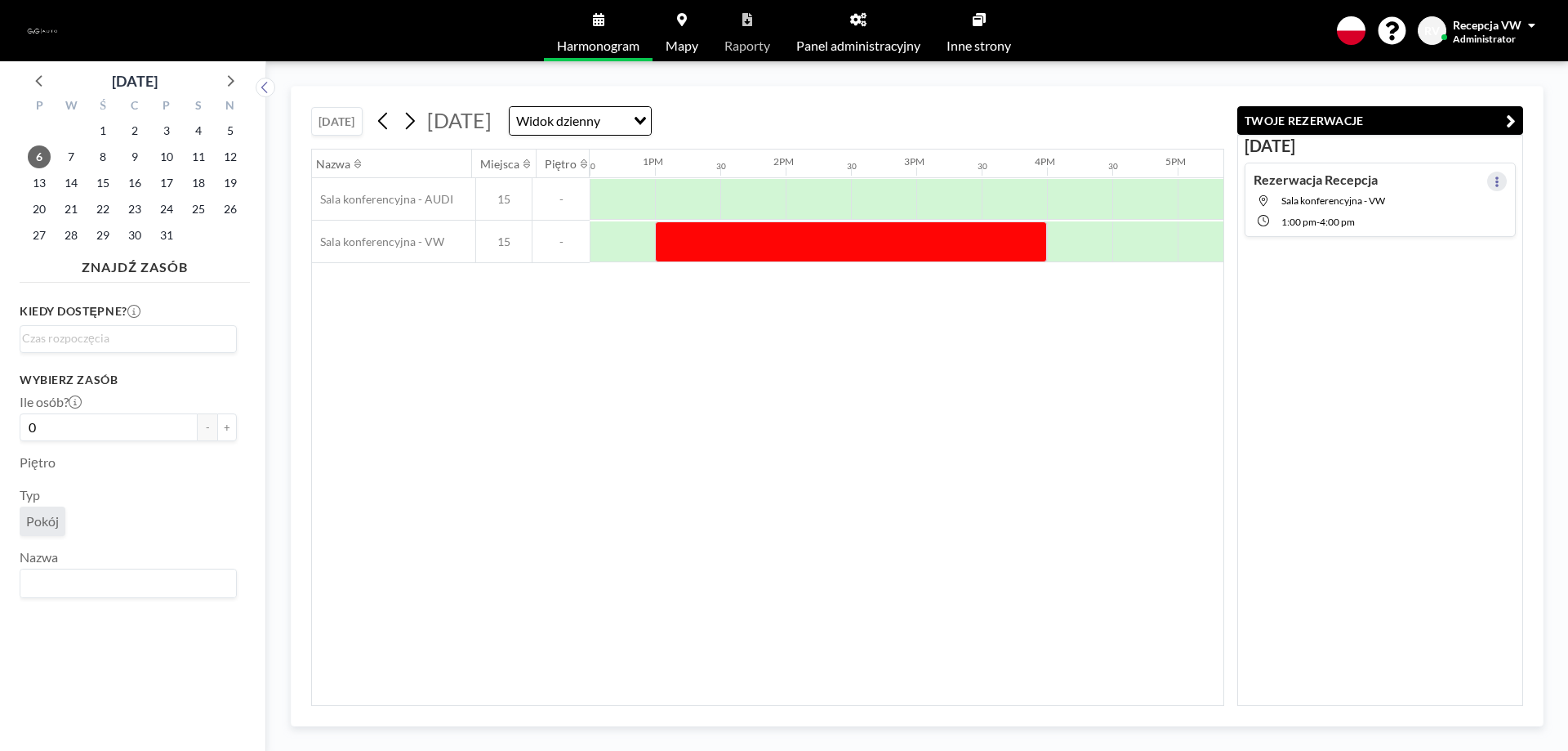
click at [1494, 183] on icon at bounding box center [1496, 182] width 6 height 11
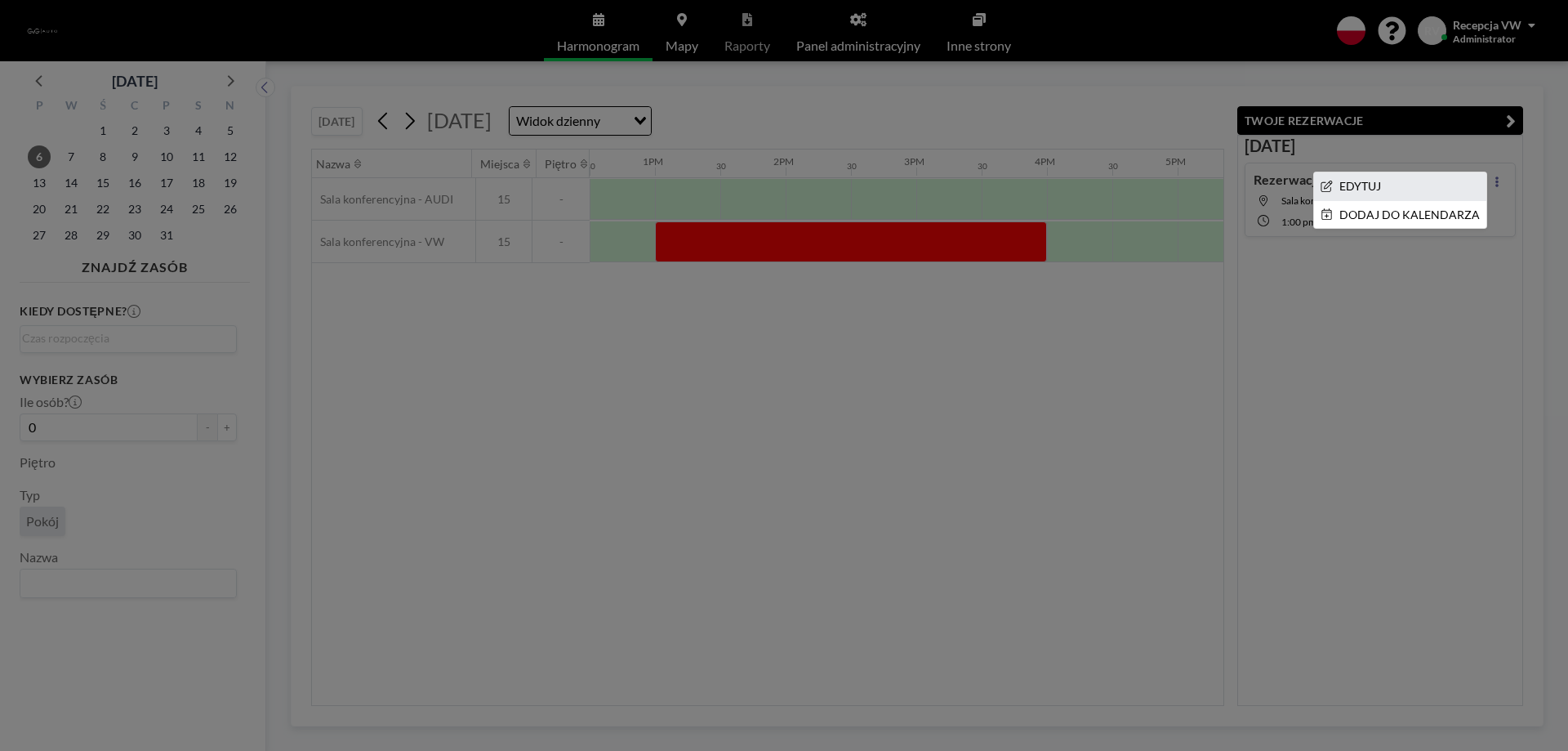
click at [1366, 188] on li "EDYTUJ" at bounding box center [1400, 186] width 172 height 28
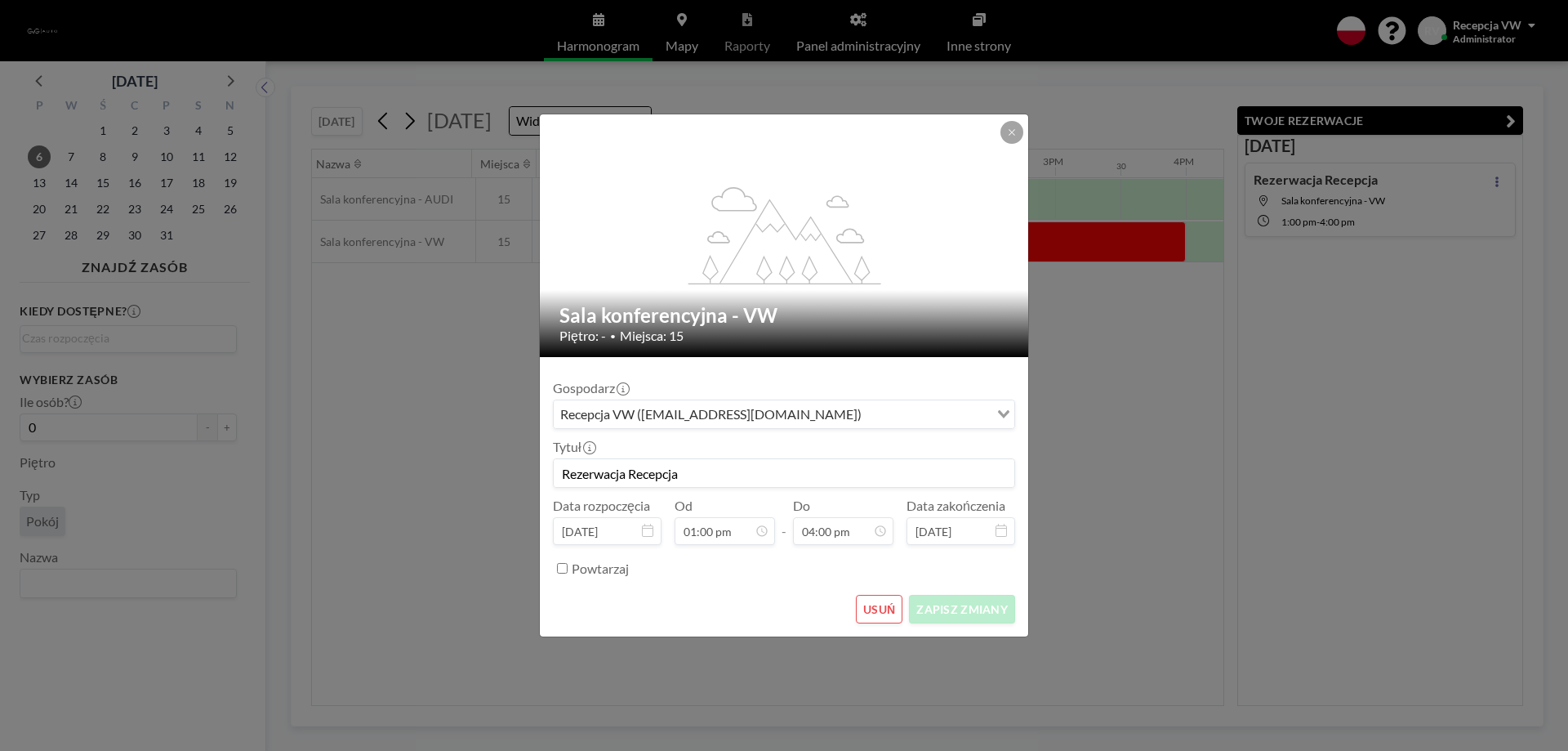
click at [677, 482] on input "Rezerwacja Recepcja" at bounding box center [783, 472] width 460 height 28
drag, startPoint x: 756, startPoint y: 467, endPoint x: 510, endPoint y: 472, distance: 246.1
click at [510, 472] on div "flex-grow: 1.2; Sala konferencyjna - VW Piętro: - • Miejsca: 15 Gospodarz Recep…" at bounding box center [784, 375] width 1568 height 751
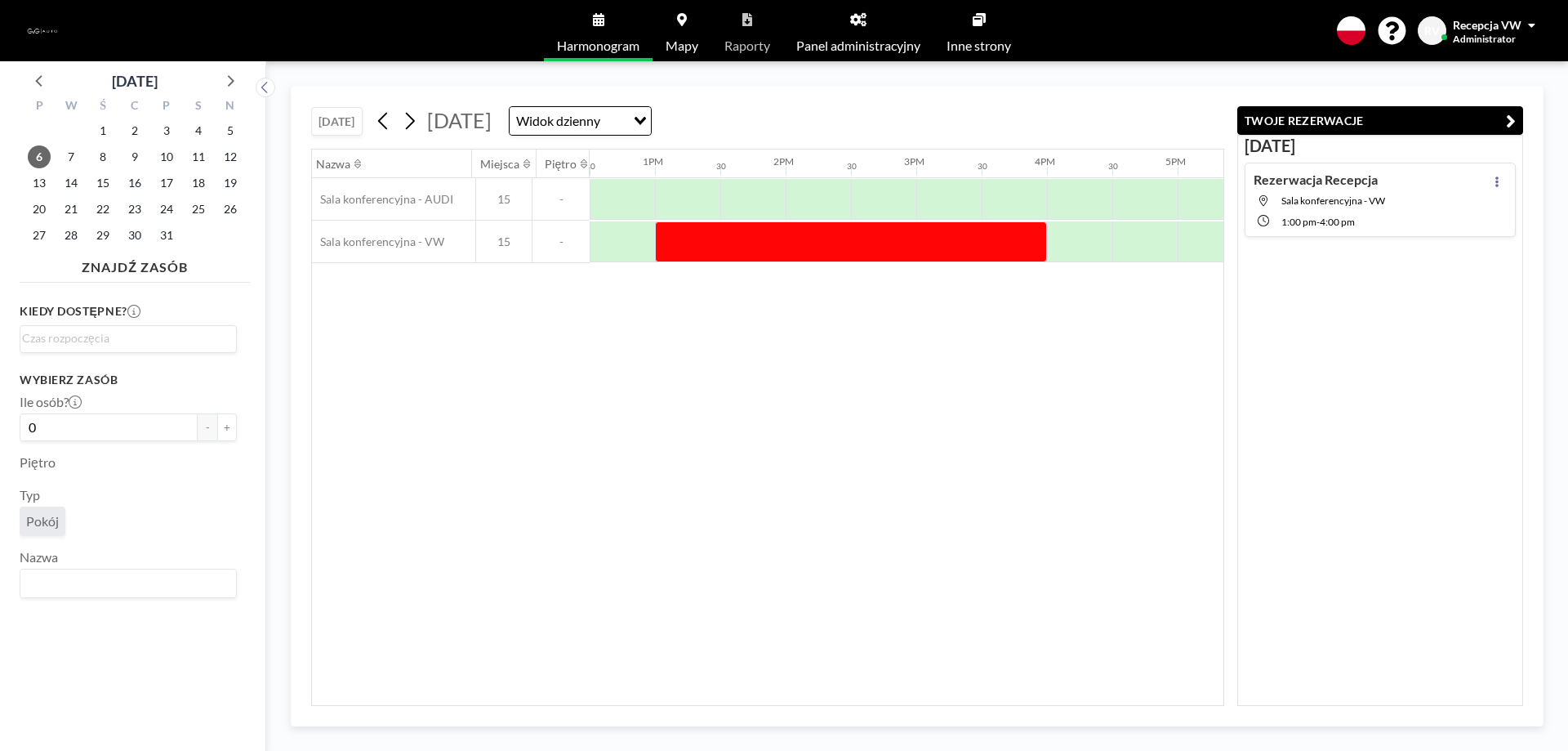
drag, startPoint x: 1507, startPoint y: 187, endPoint x: 1493, endPoint y: 181, distance: 15.2
click at [1506, 187] on div "[DATE] Rezerwacja Recepcja Sala konferencyjna - VW 1:00 PM - 4:00 PM" at bounding box center [1380, 188] width 284 height 108
click at [1494, 179] on icon at bounding box center [1496, 182] width 6 height 11
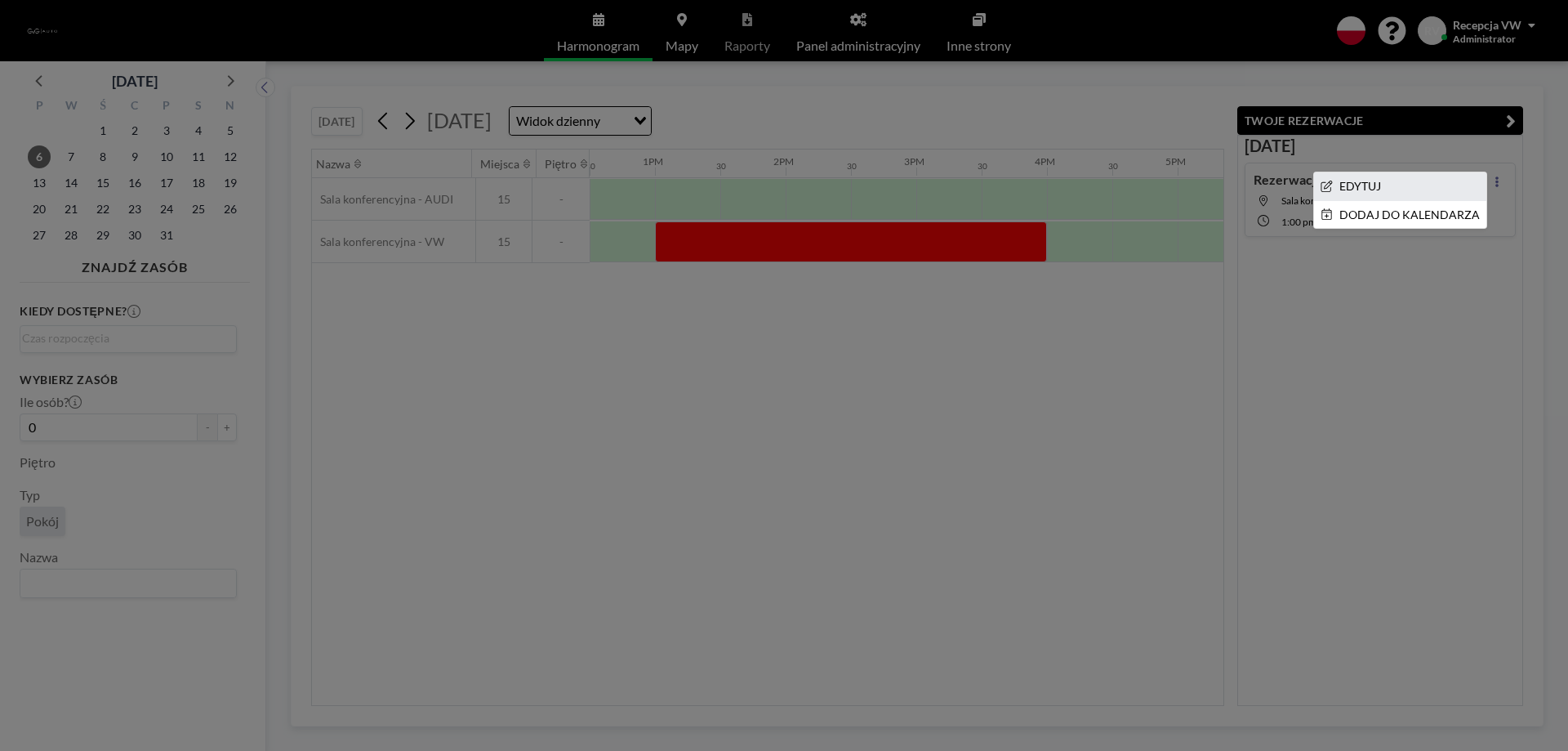
click at [1385, 188] on li "EDYTUJ" at bounding box center [1400, 186] width 172 height 28
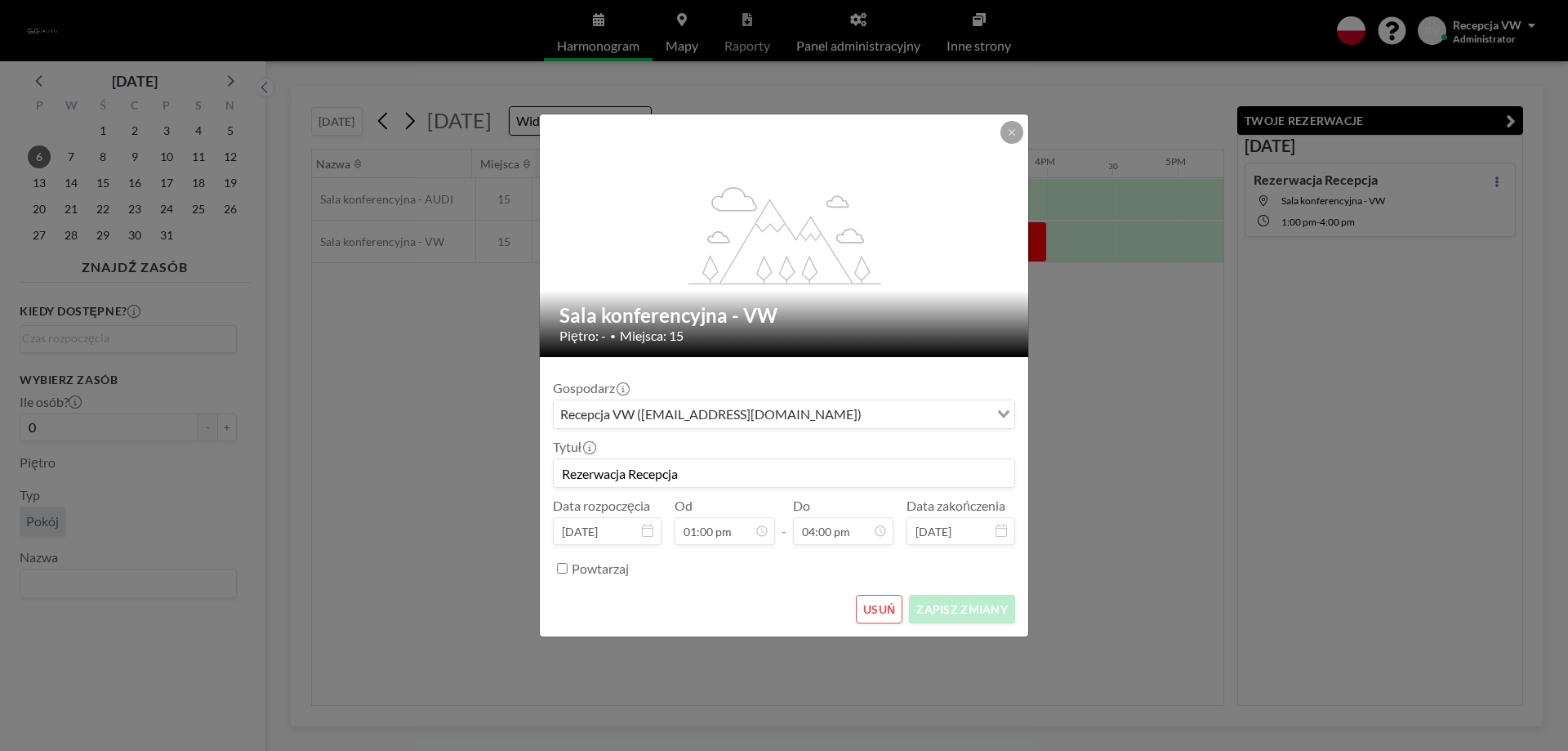
click at [695, 472] on input "Rezerwacja Recepcja" at bounding box center [783, 472] width 460 height 28
type input "R"
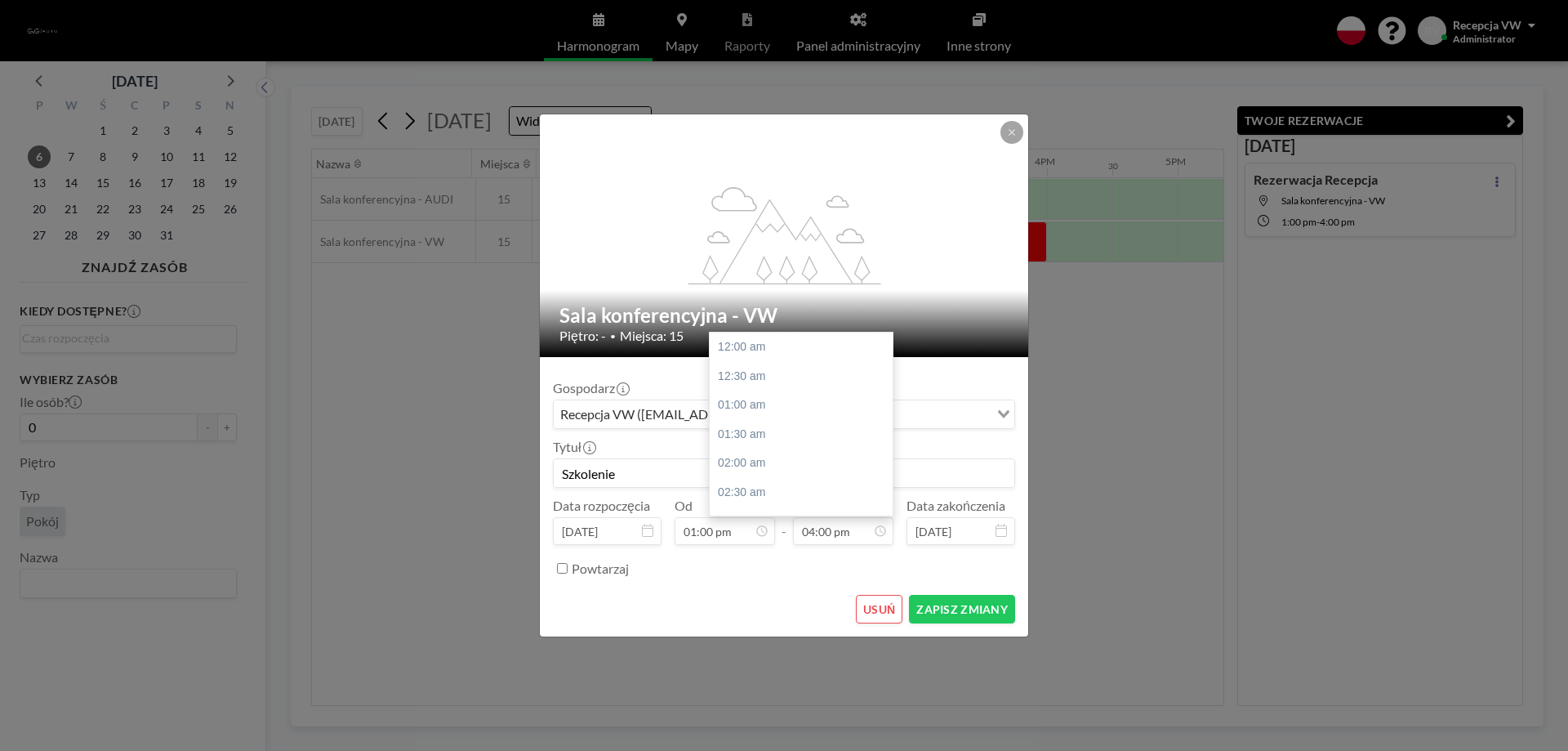
scroll to position [930, 0]
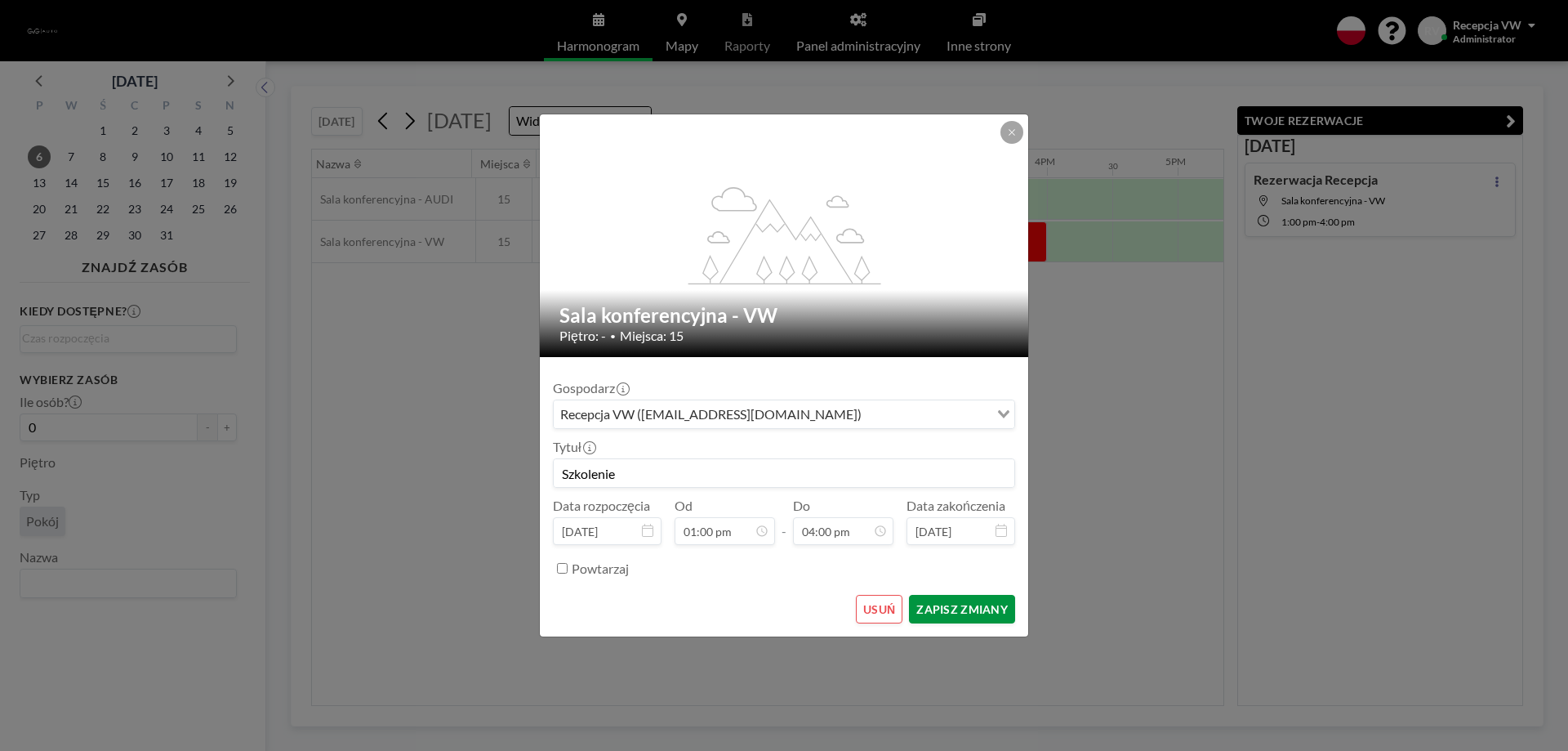
click at [948, 604] on button "ZAPISZ ZMIANY" at bounding box center [962, 609] width 107 height 28
type input "Szkolenie"
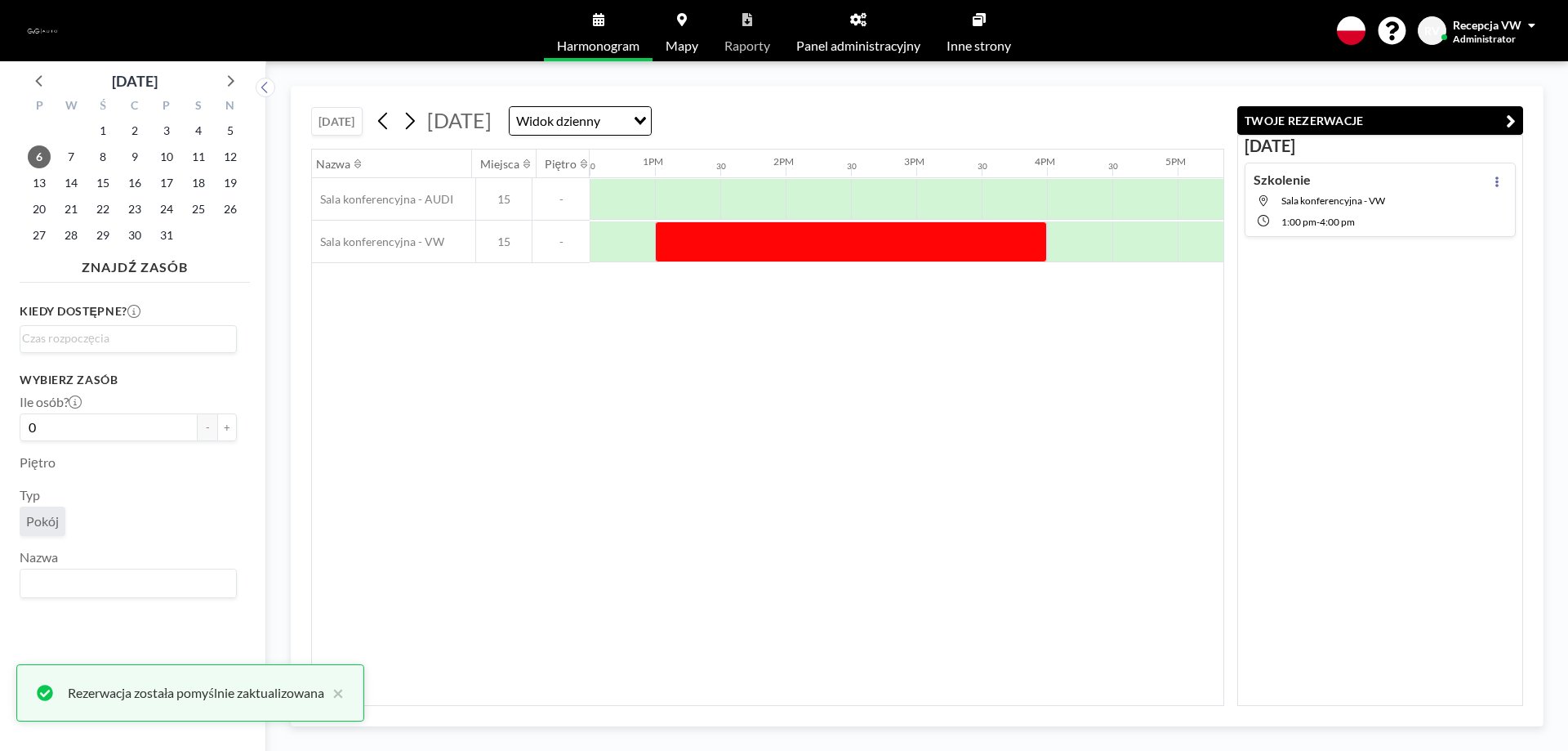
click at [1505, 119] on button "TWOJE REZERWACJE" at bounding box center [1380, 120] width 286 height 28
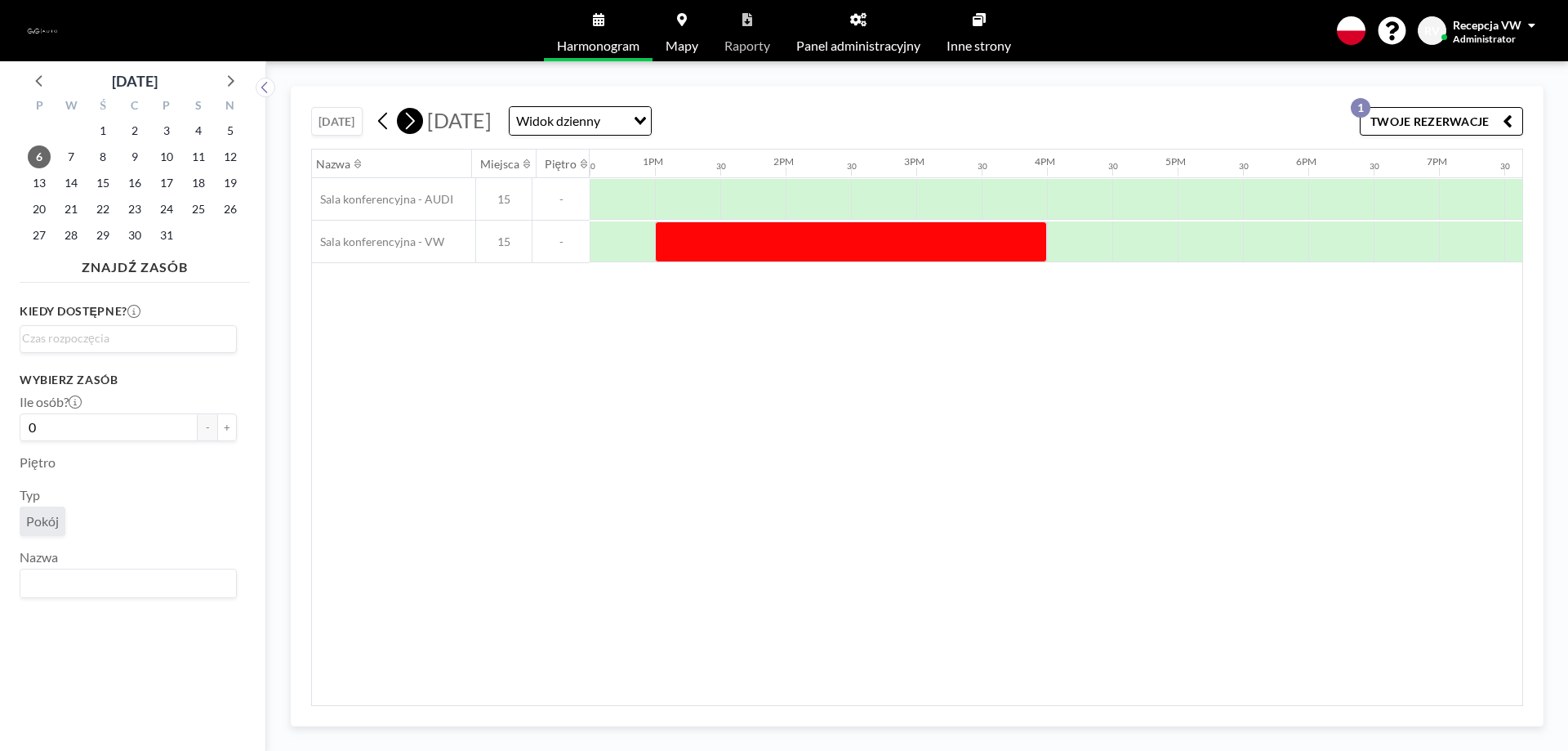
click at [402, 121] on icon at bounding box center [409, 120] width 16 height 25
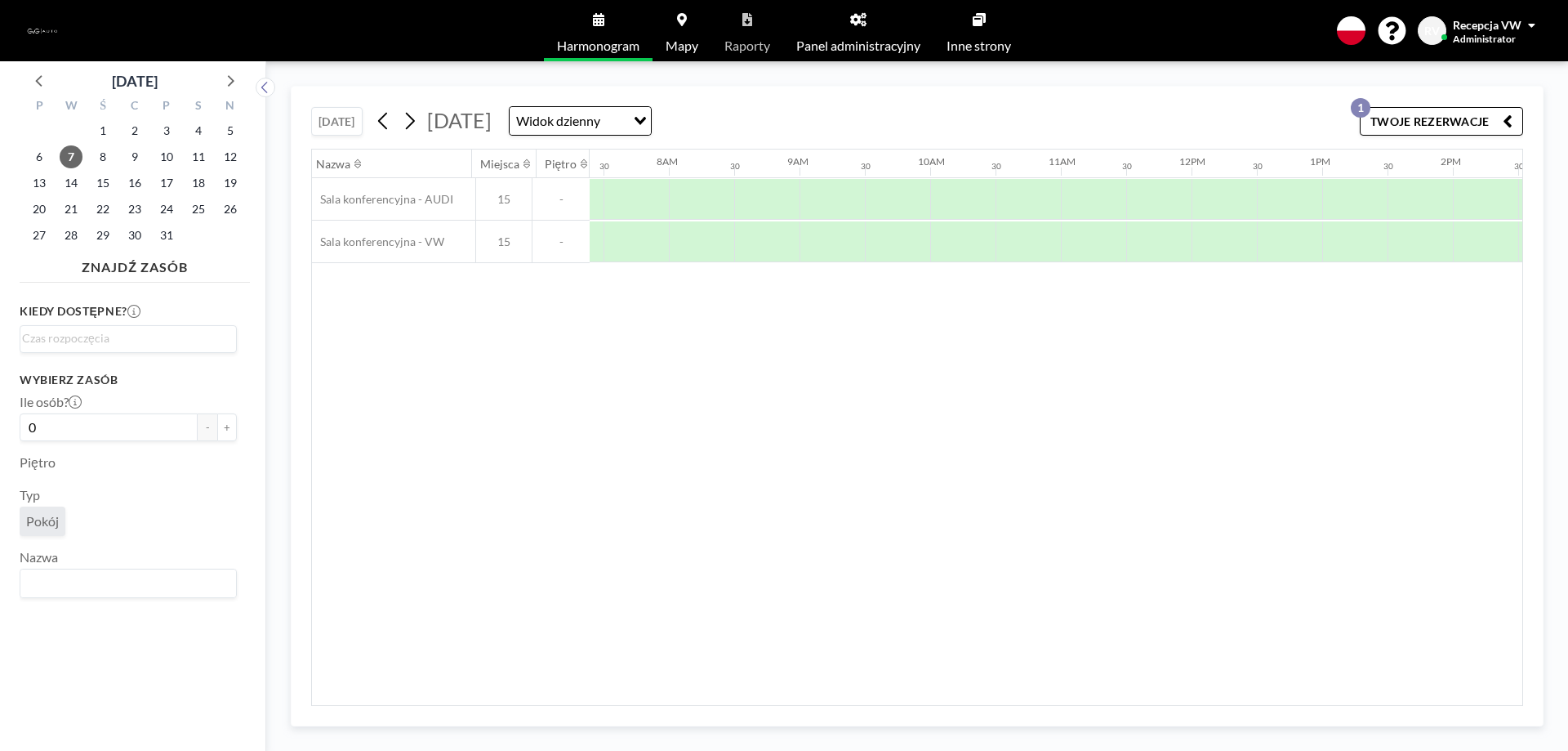
scroll to position [0, 980]
click at [1321, 245] on div at bounding box center [1340, 242] width 65 height 40
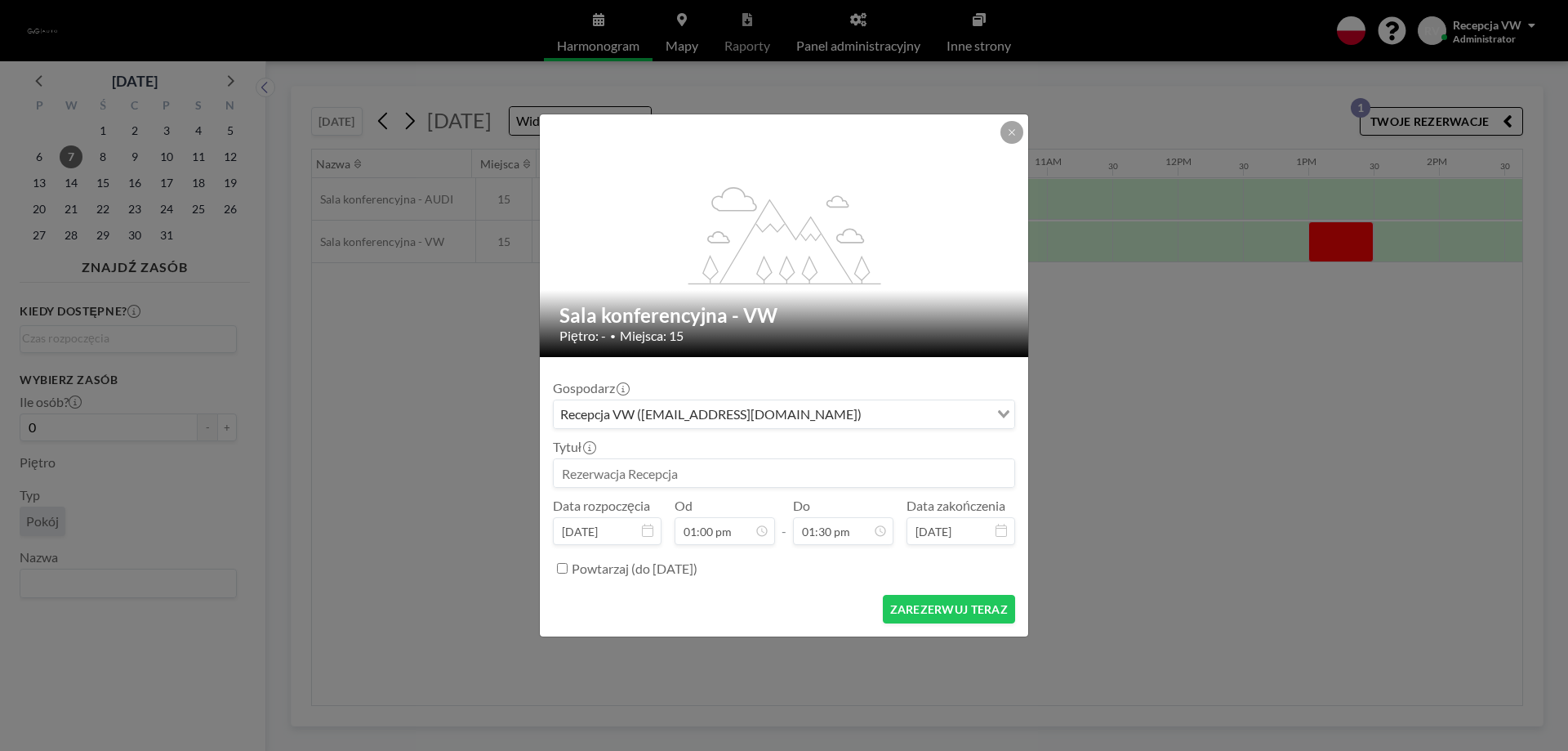
click at [686, 472] on input at bounding box center [783, 472] width 460 height 28
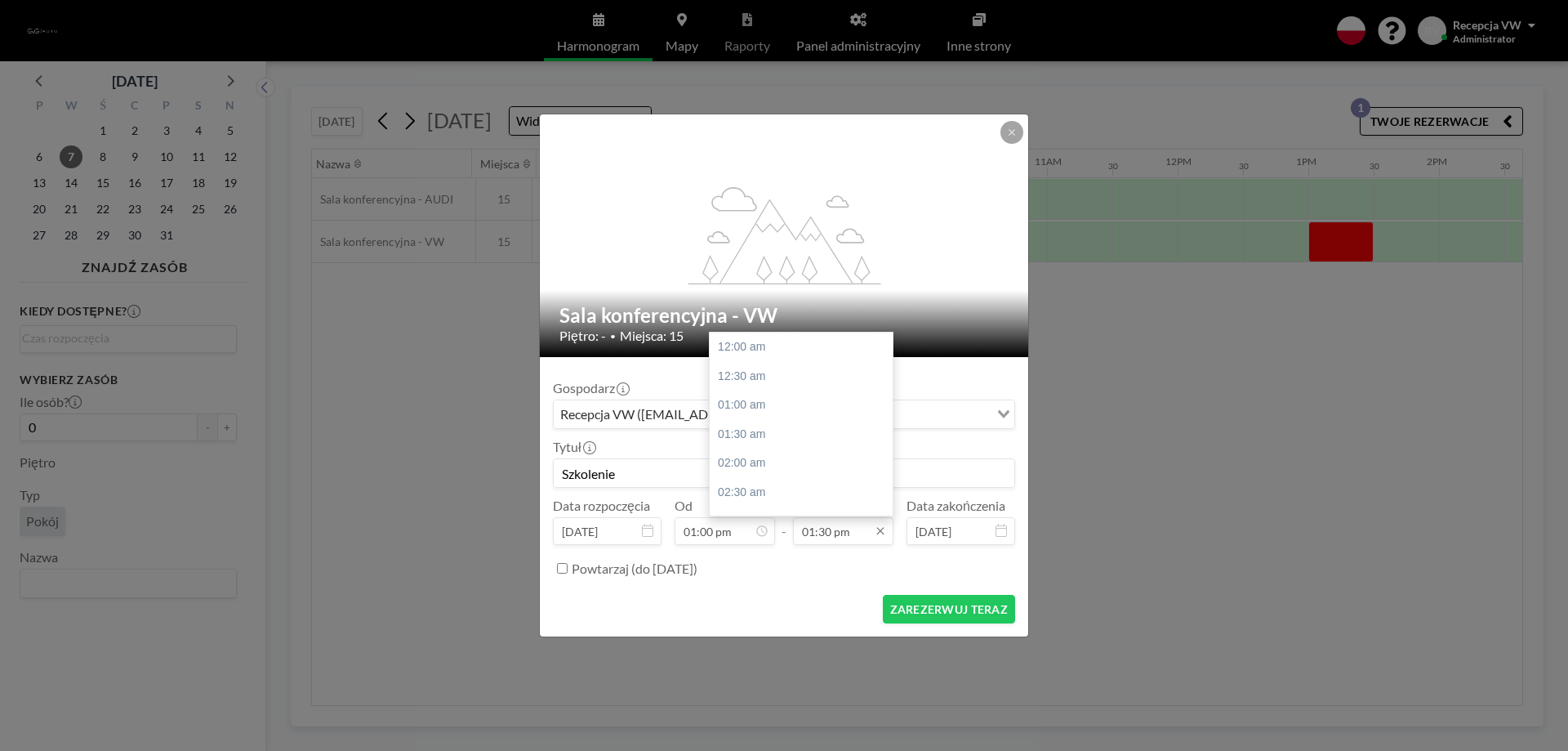
click at [810, 524] on input "01:30 pm" at bounding box center [843, 530] width 100 height 28
click at [764, 488] on div "04:00 pm" at bounding box center [805, 493] width 191 height 29
type input "Szkolenie"
type input "04:00 pm"
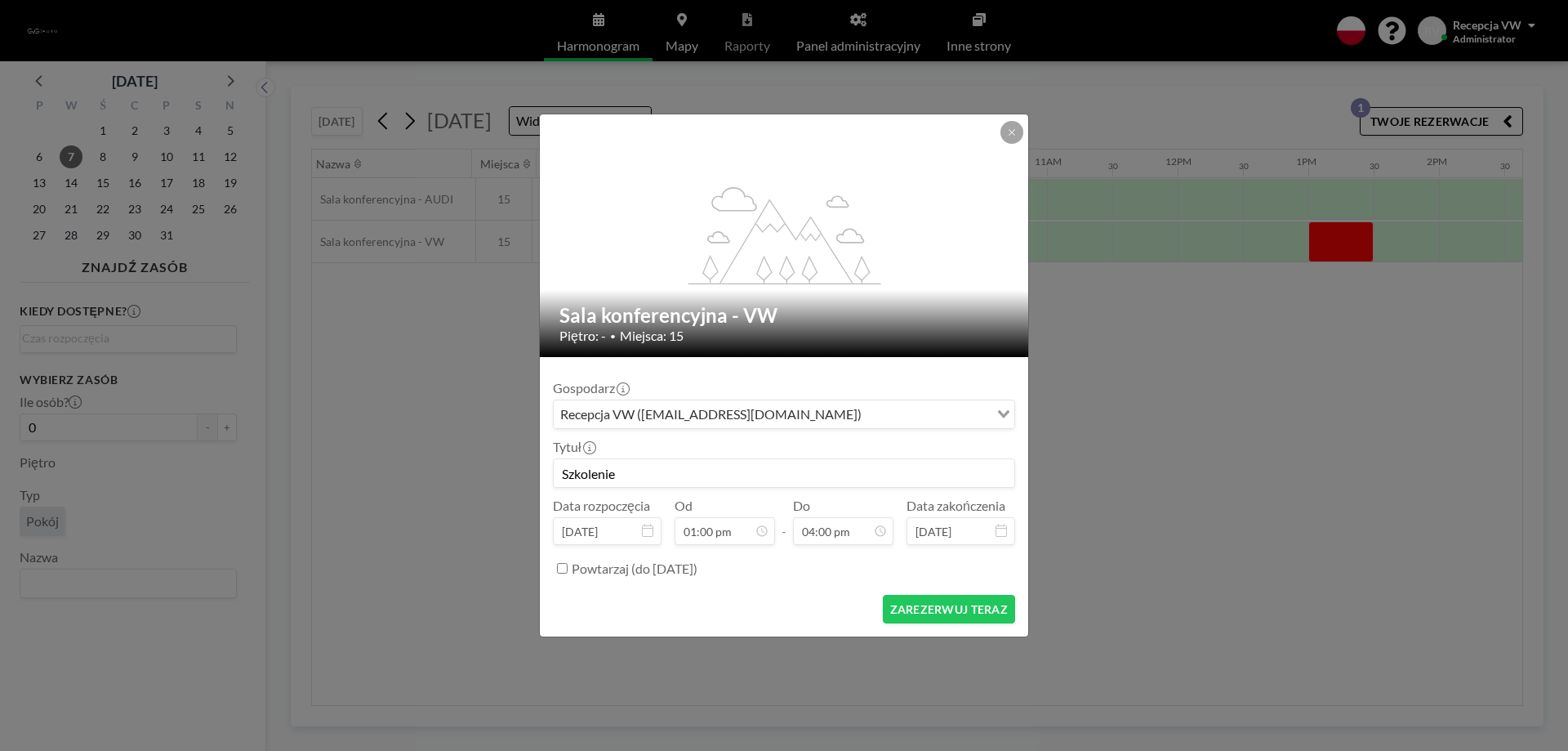
scroll to position [0, 0]
click at [926, 605] on button "ZAREZERWUJ TERAZ" at bounding box center [949, 609] width 132 height 28
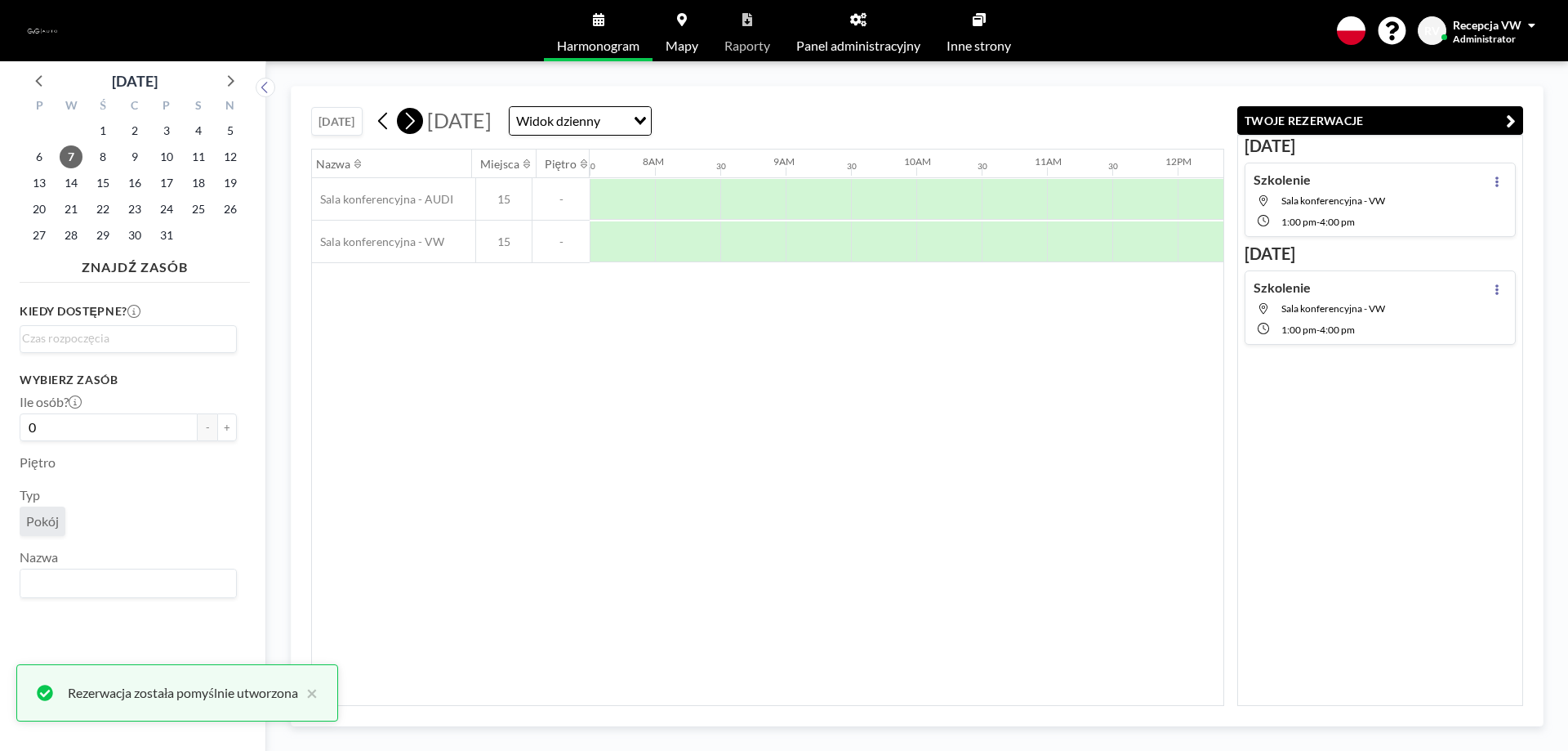
click at [406, 118] on icon at bounding box center [411, 121] width 9 height 17
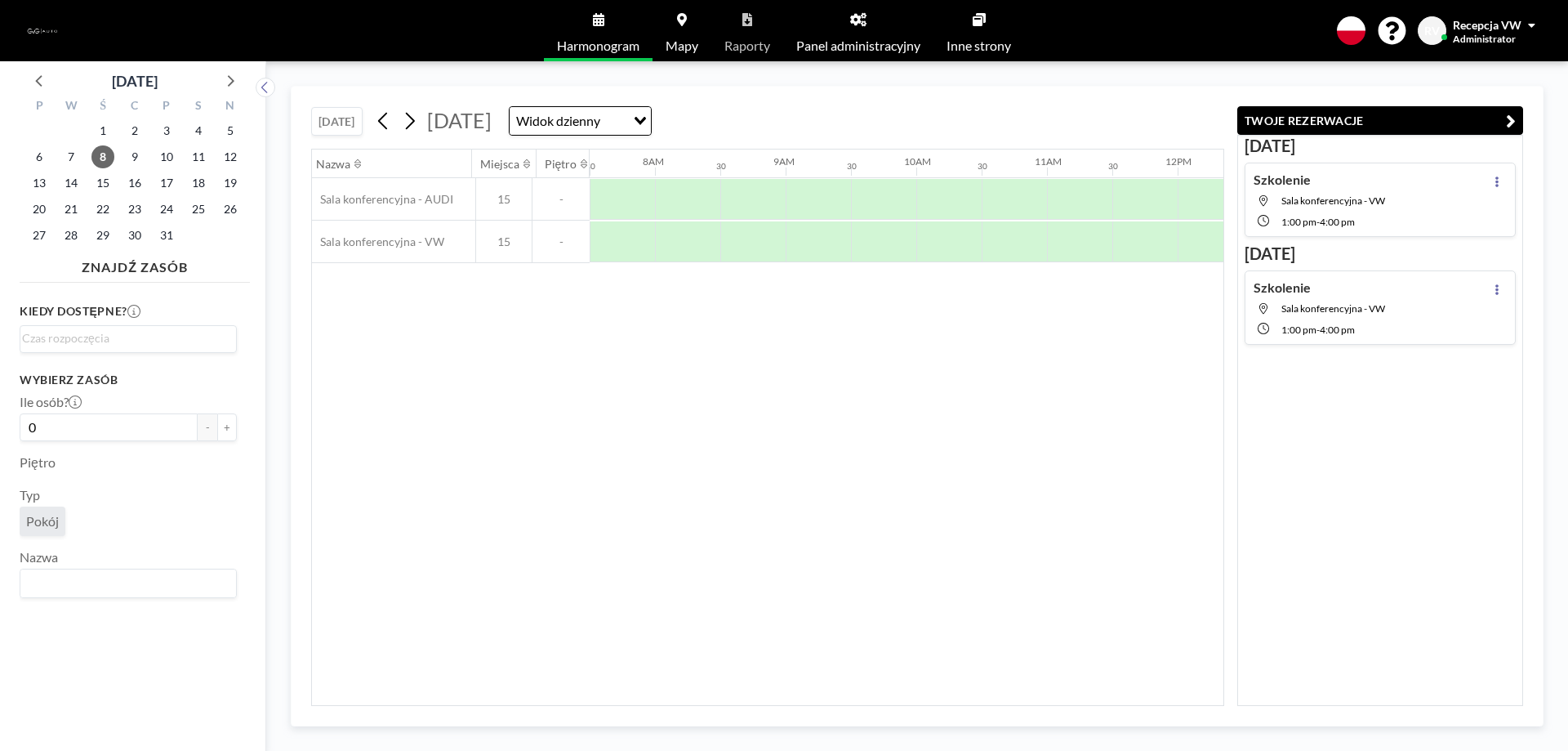
click at [1506, 116] on icon "button" at bounding box center [1510, 120] width 10 height 19
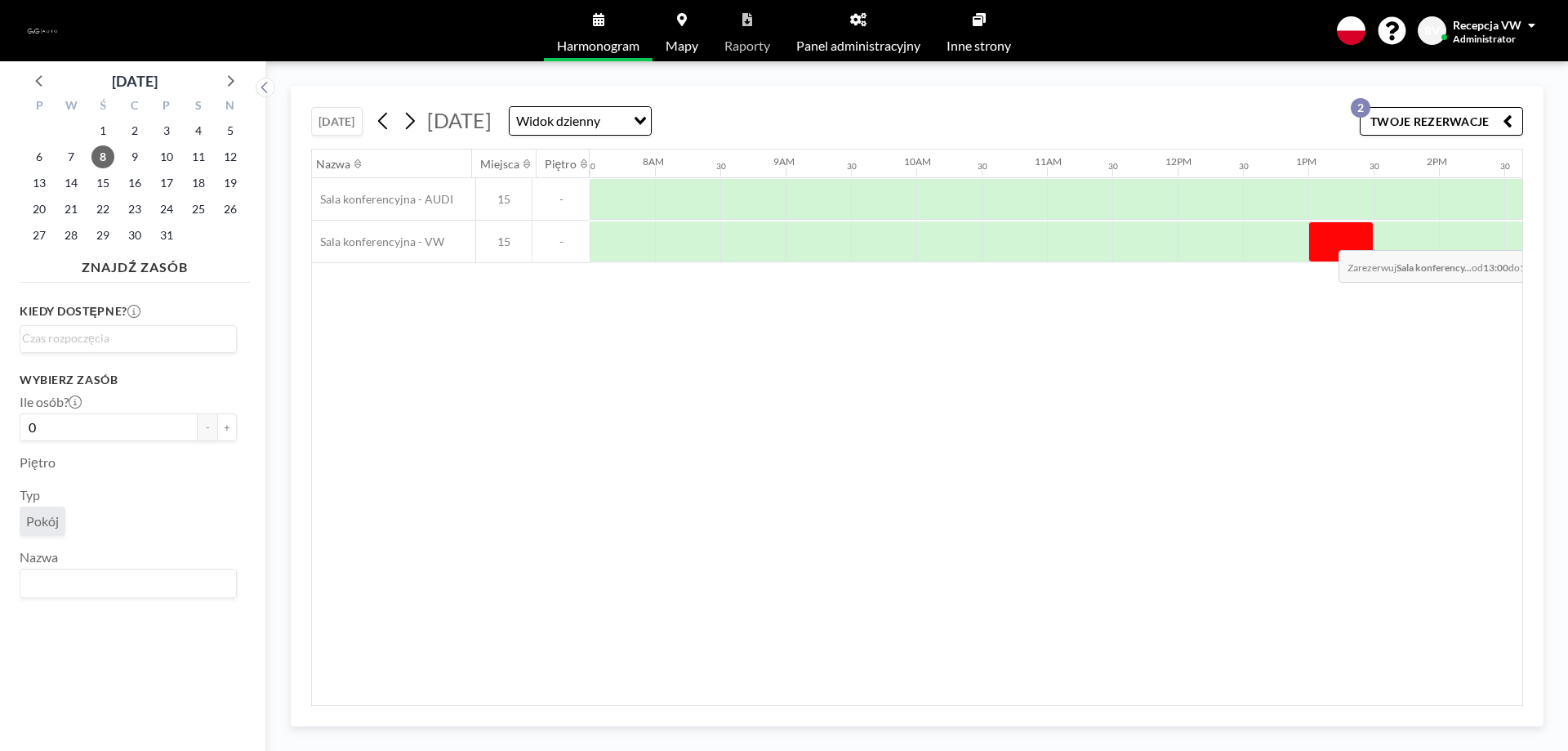
click at [1325, 238] on div at bounding box center [1340, 242] width 65 height 40
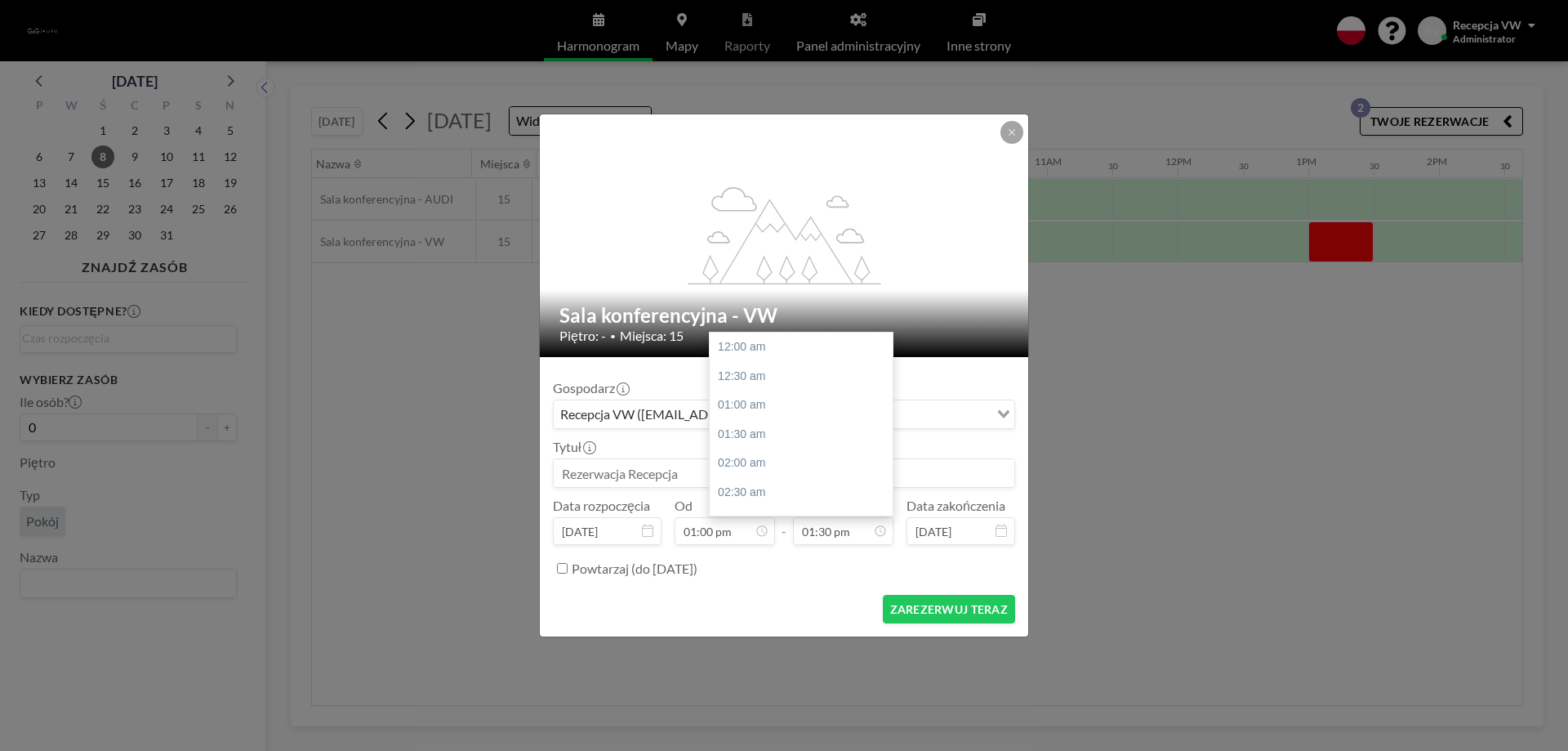
scroll to position [785, 0]
click at [807, 468] on input at bounding box center [783, 472] width 460 height 28
click at [830, 527] on input "01:30 pm" at bounding box center [843, 530] width 100 height 28
drag, startPoint x: 718, startPoint y: 495, endPoint x: 833, endPoint y: 508, distance: 115.7
click at [721, 496] on div "04:00 pm" at bounding box center [805, 493] width 191 height 29
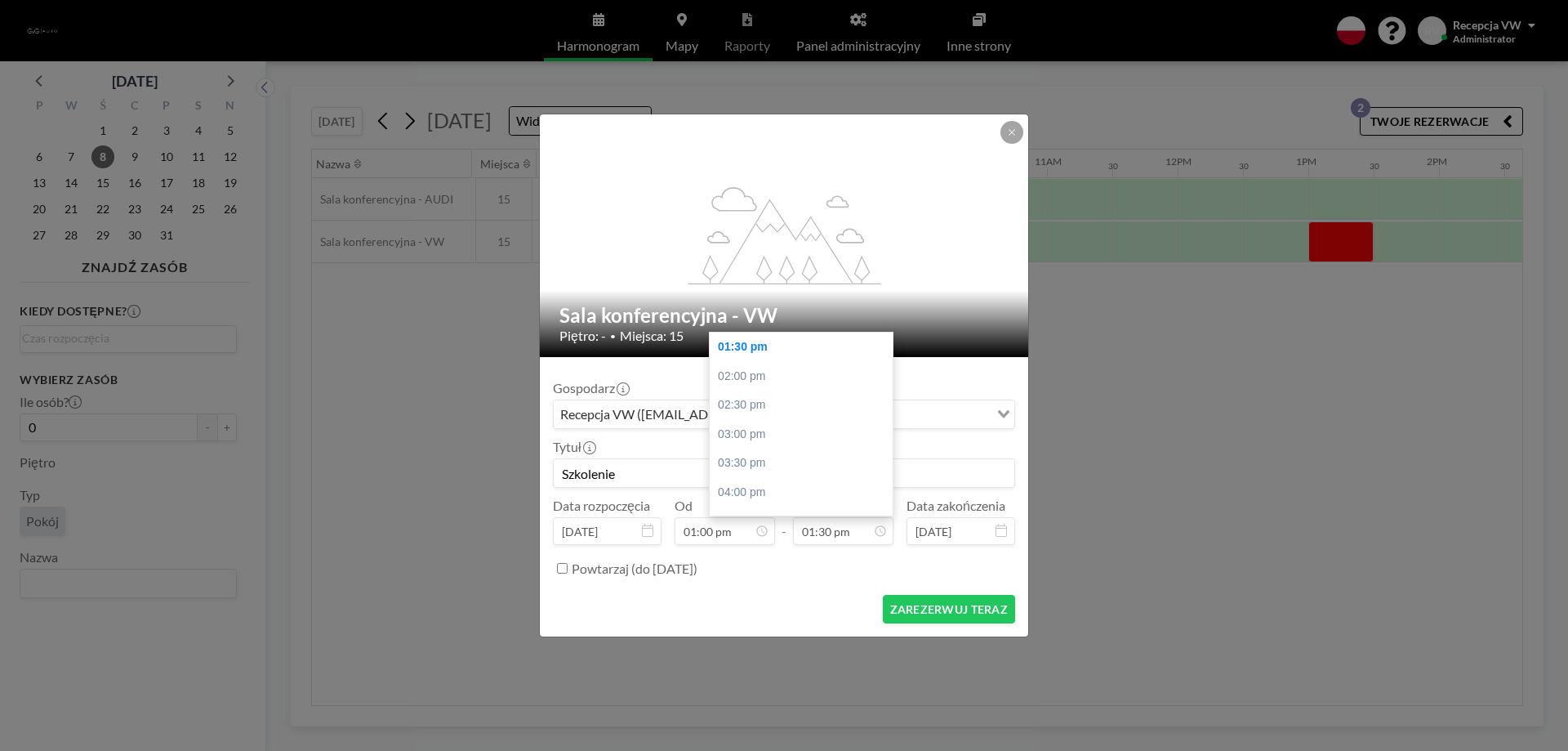
type input "Szkolenie"
type input "04:00 pm"
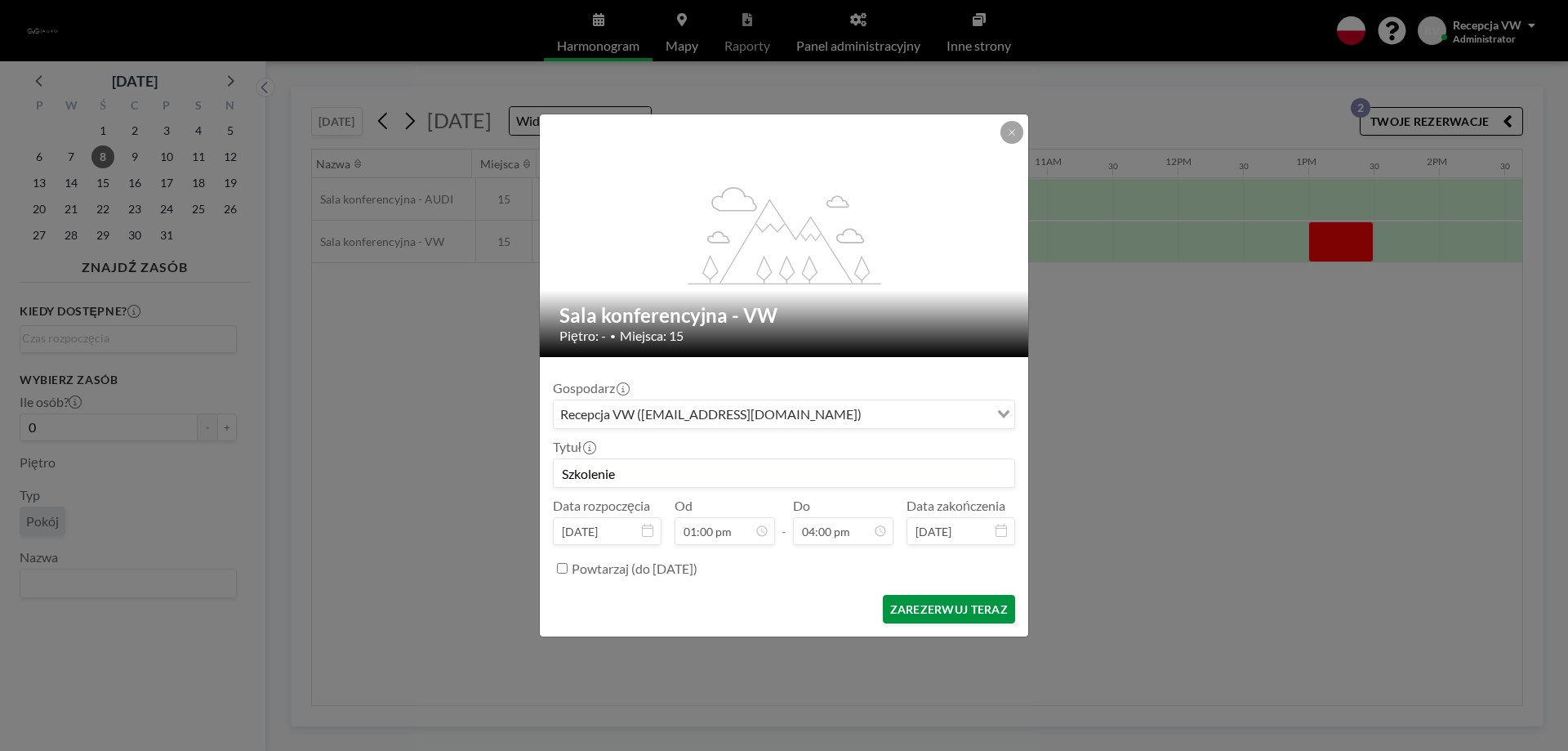
click at [966, 603] on button "ZAREZERWUJ TERAZ" at bounding box center [949, 609] width 132 height 28
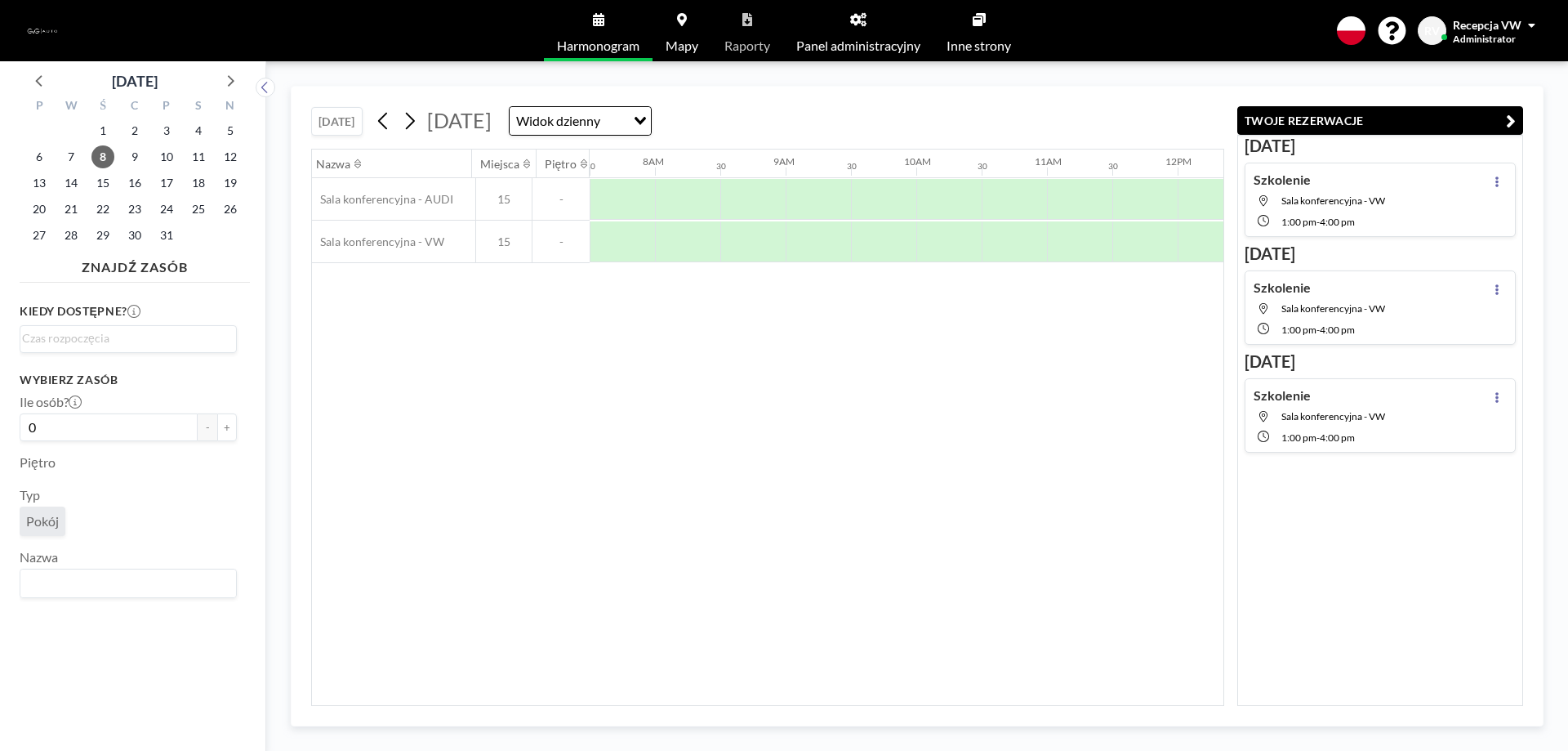
click at [1513, 122] on icon "button" at bounding box center [1510, 120] width 10 height 19
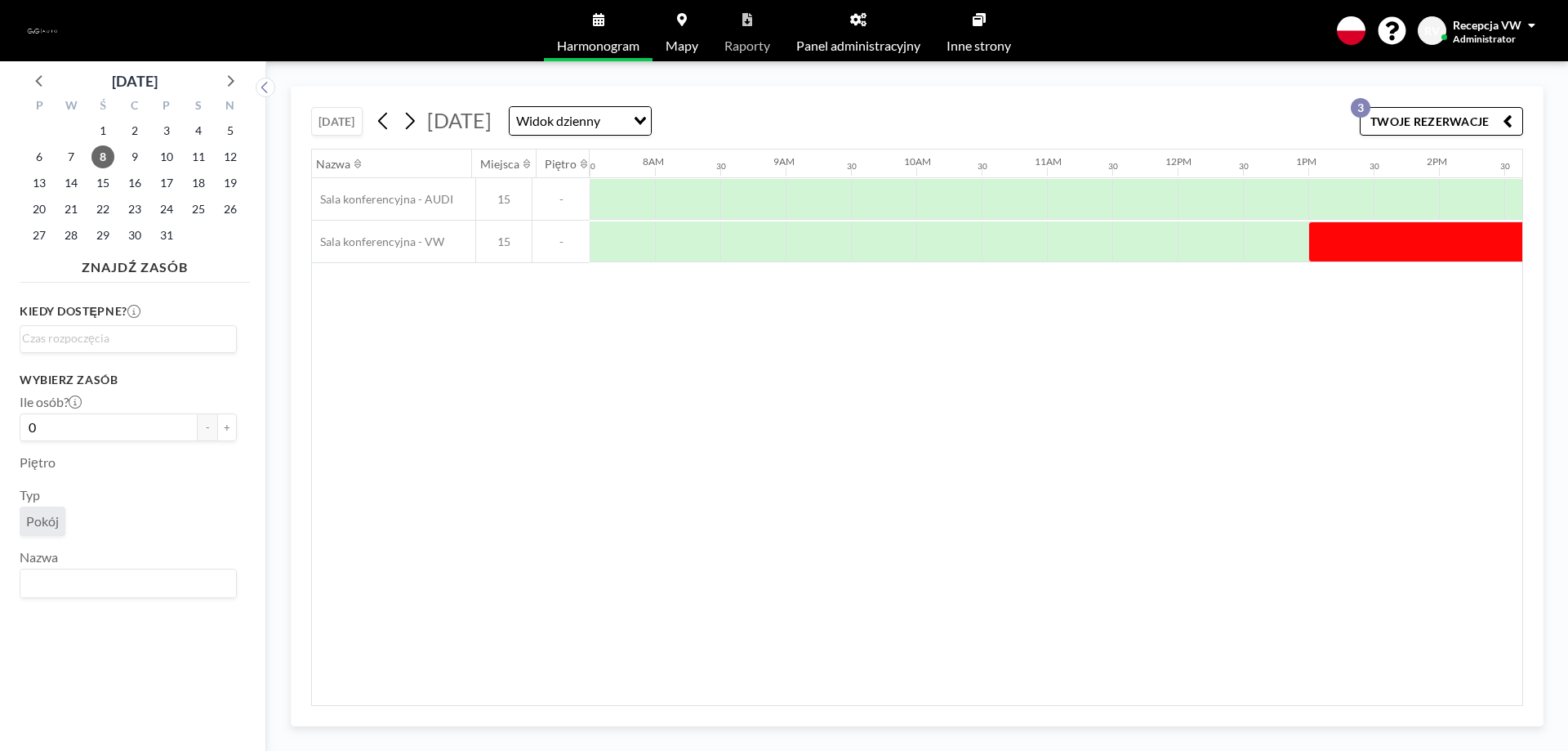
click at [1528, 28] on div "Recepcja VW" at bounding box center [1494, 25] width 83 height 17
click at [1506, 113] on span "Wyloguj się" at bounding box center [1486, 111] width 60 height 17
